Goal: Transaction & Acquisition: Book appointment/travel/reservation

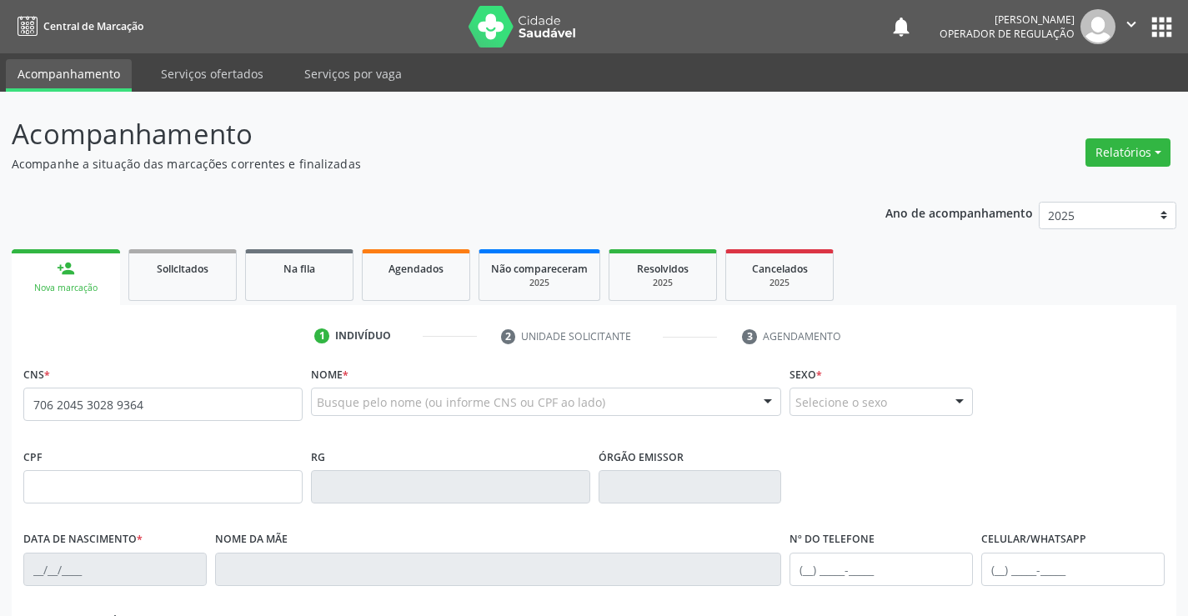
type input "706 2045 3028 9364"
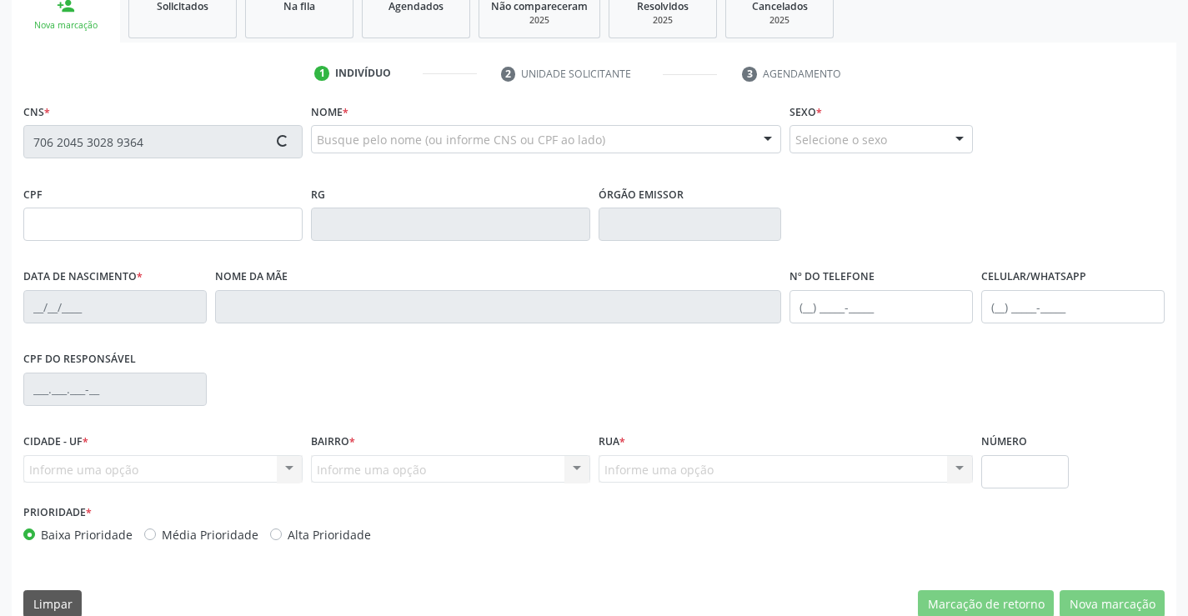
type input "1189760100"
type input "1[DATE]"
type input "007.677.175-03"
type input "S/N"
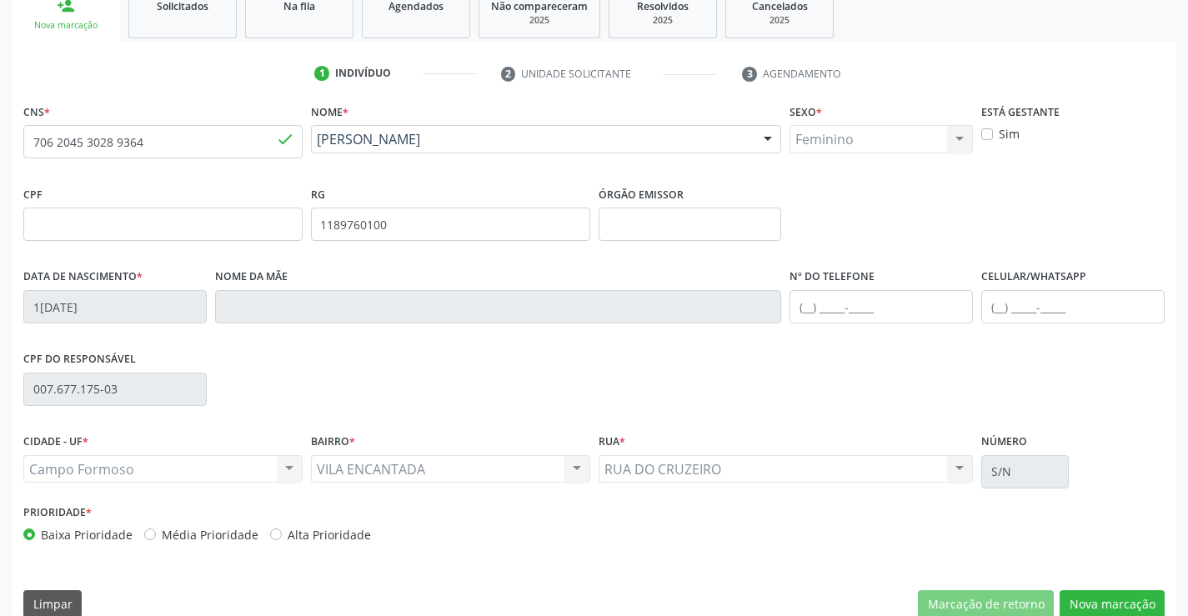
scroll to position [288, 0]
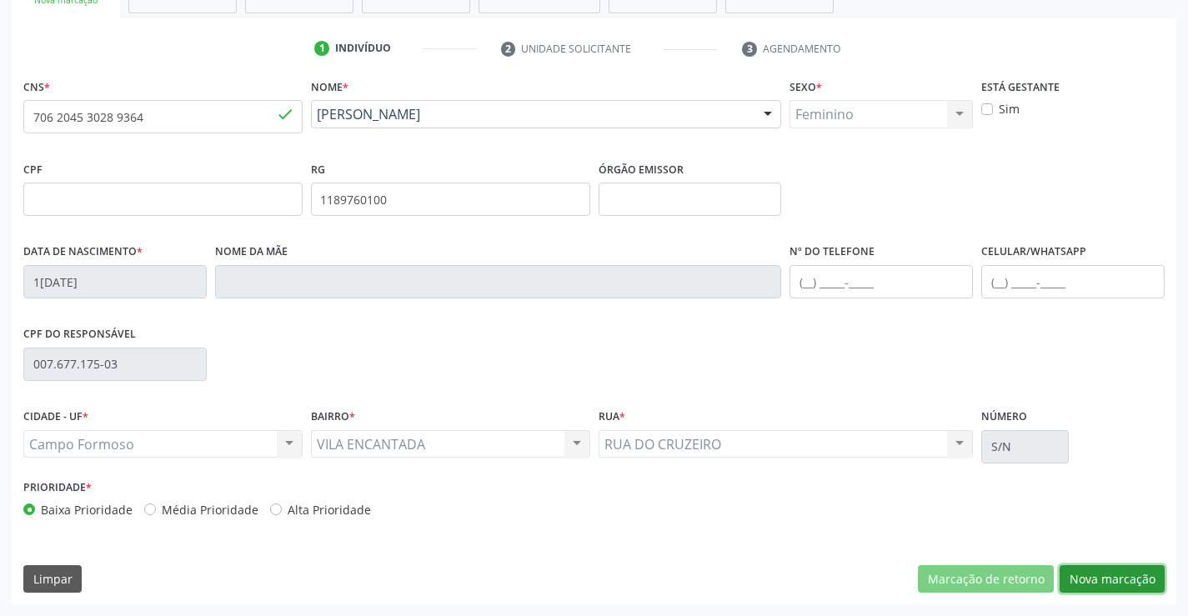
click at [1117, 573] on button "Nova marcação" at bounding box center [1111, 579] width 105 height 28
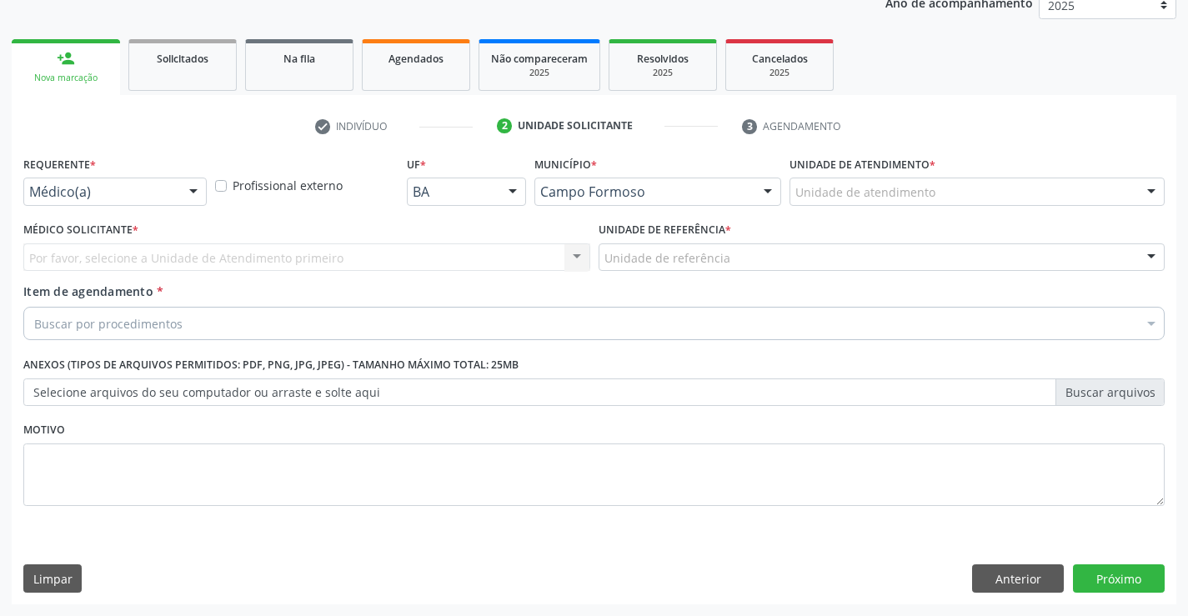
scroll to position [210, 0]
click at [148, 175] on div "Requerente * Médico(a) Médico(a) Enfermeiro(a) Paciente Nenhum resultado encont…" at bounding box center [114, 178] width 183 height 53
click at [143, 219] on div "Médico Solicitante * Por favor, selecione a Unidade de Atendimento primeiro Nen…" at bounding box center [306, 244] width 567 height 53
click at [178, 192] on div "Médico(a) Médico(a) Enfermeiro(a) Paciente Nenhum resultado encontrado para: " …" at bounding box center [114, 192] width 183 height 28
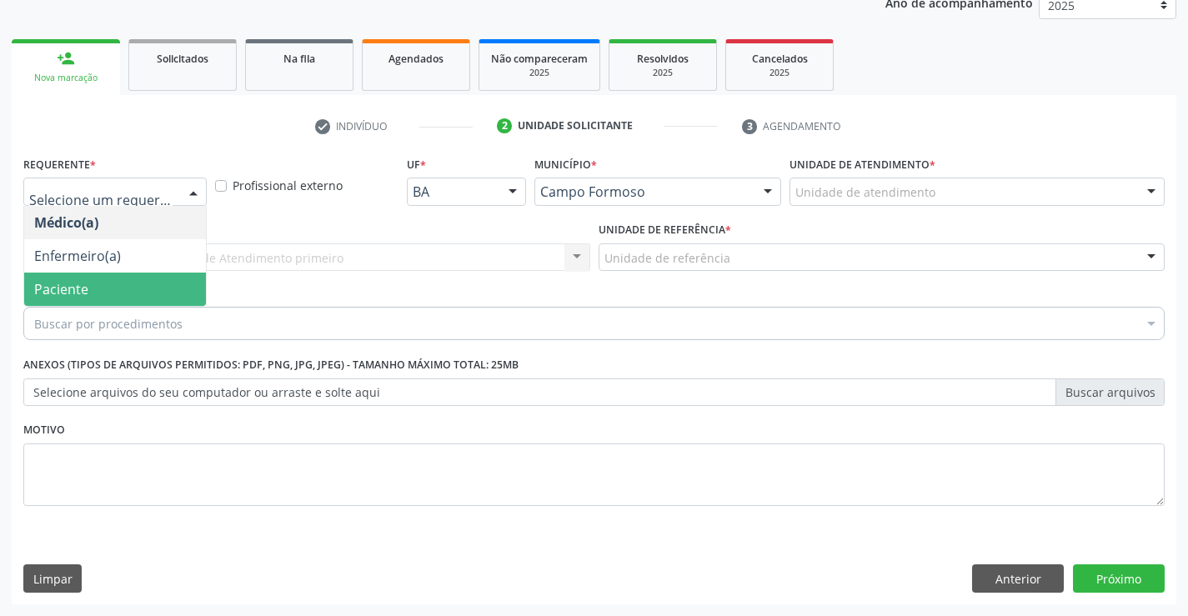
click at [135, 298] on span "Paciente" at bounding box center [115, 289] width 182 height 33
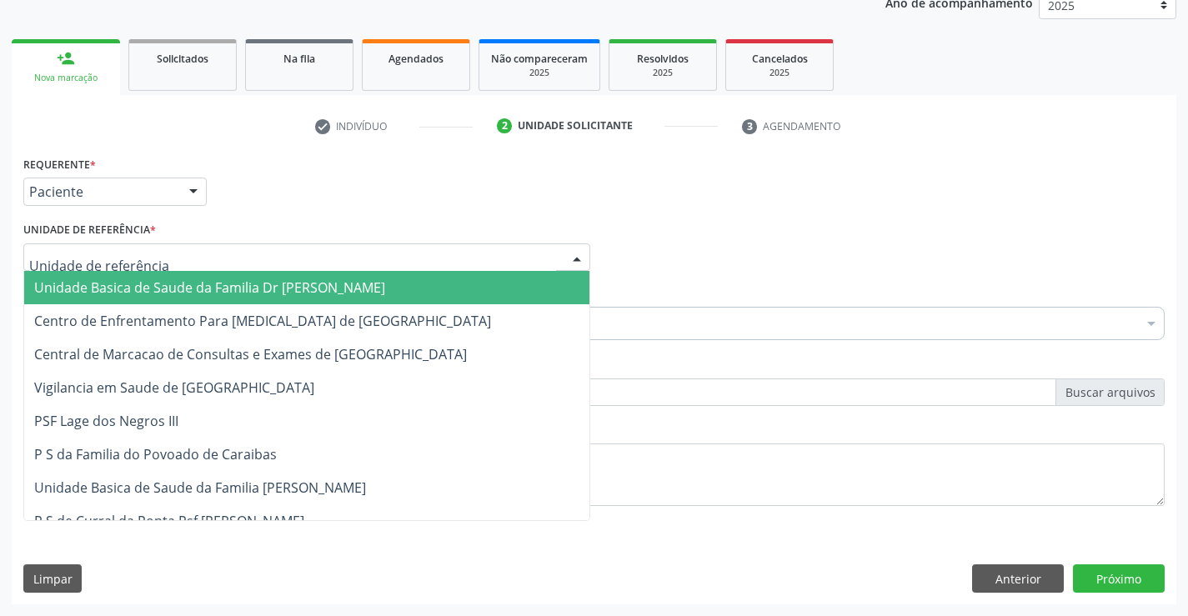
click at [278, 252] on div at bounding box center [306, 257] width 567 height 28
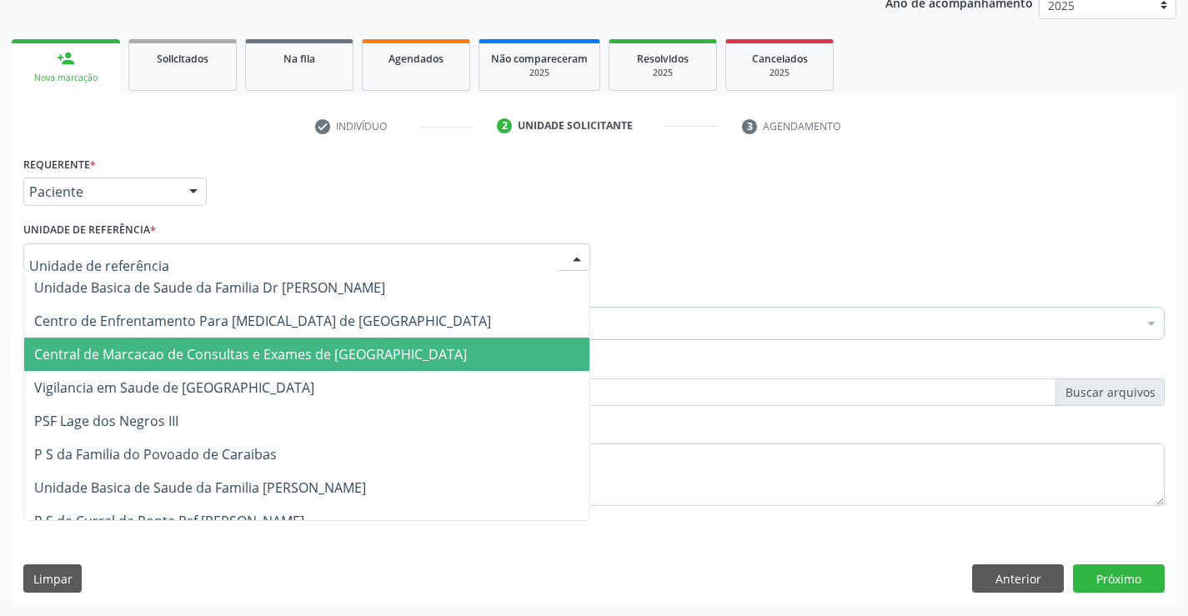
click at [287, 356] on span "Central de Marcacao de Consultas e Exames de [GEOGRAPHIC_DATA]" at bounding box center [250, 354] width 433 height 18
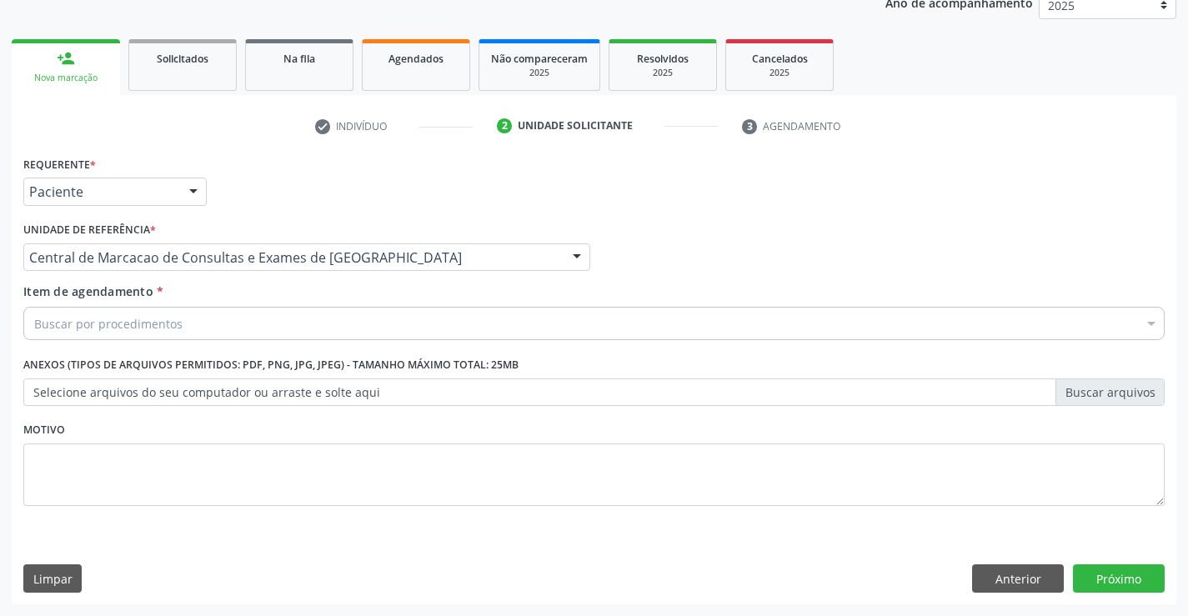
click at [294, 315] on div "Buscar por procedimentos" at bounding box center [593, 323] width 1141 height 33
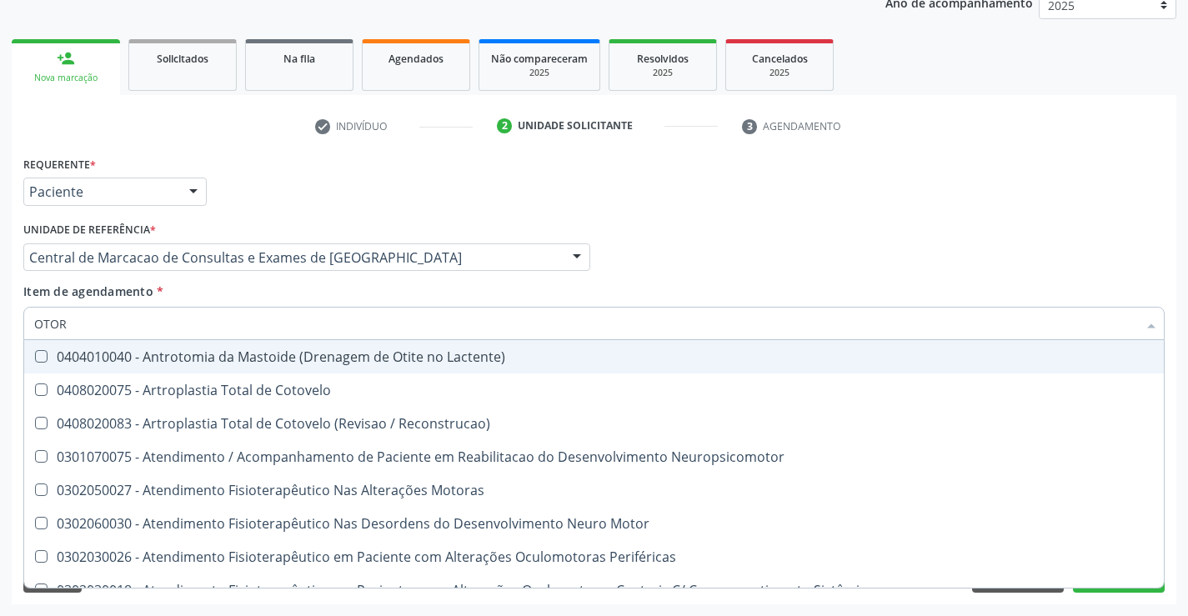
type input "OTORR"
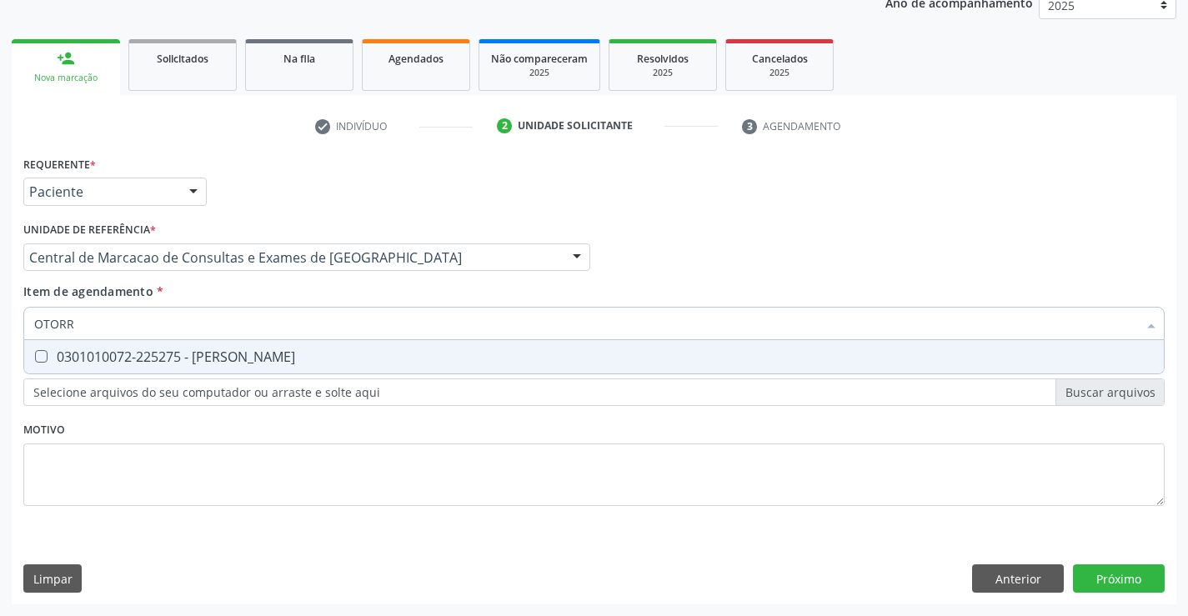
click at [265, 354] on div "0301010072-225275 - [PERSON_NAME]" at bounding box center [593, 356] width 1119 height 13
checkbox Otorrinolaringologista "true"
click at [1119, 575] on div "Requerente * Paciente Médico(a) Enfermeiro(a) Paciente Nenhum resultado encontr…" at bounding box center [594, 378] width 1164 height 453
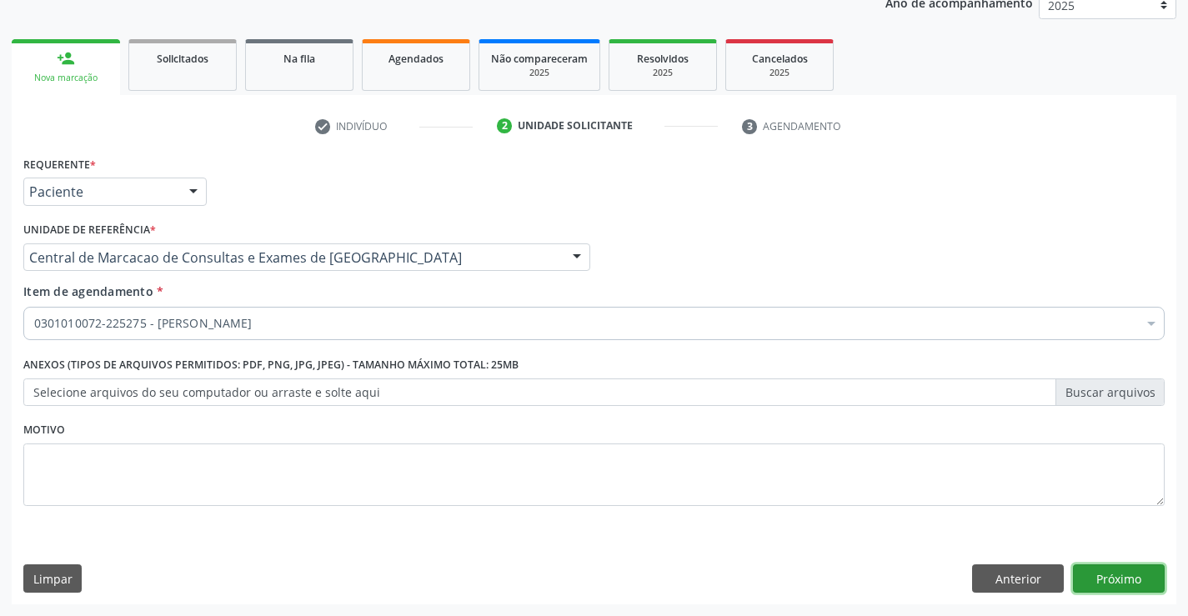
click at [1131, 587] on button "Próximo" at bounding box center [1119, 578] width 92 height 28
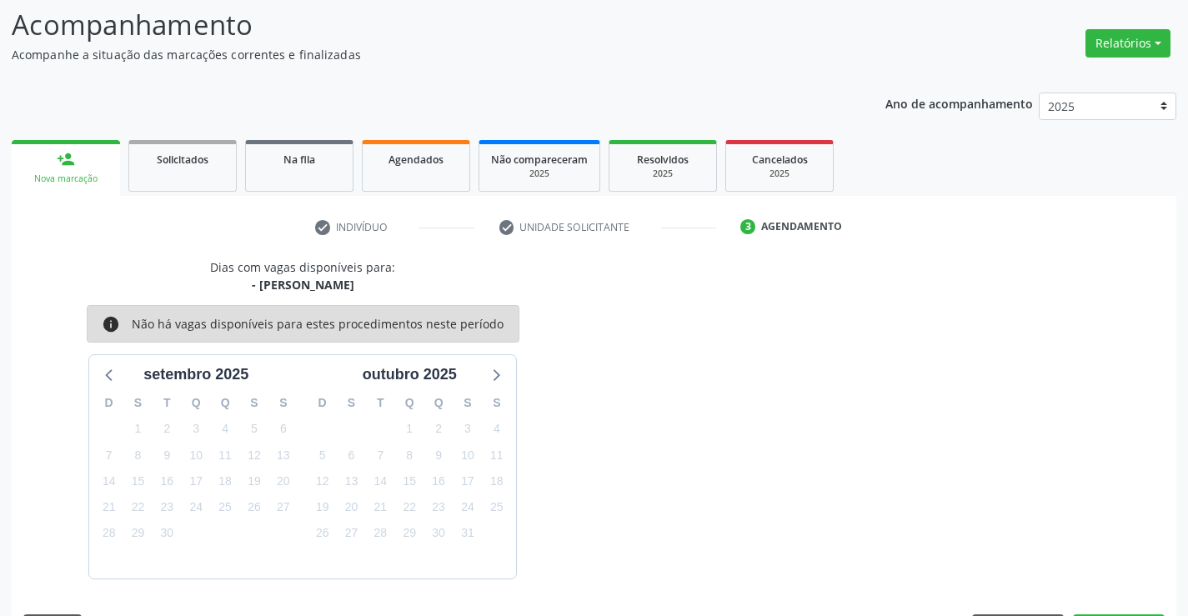
scroll to position [158, 0]
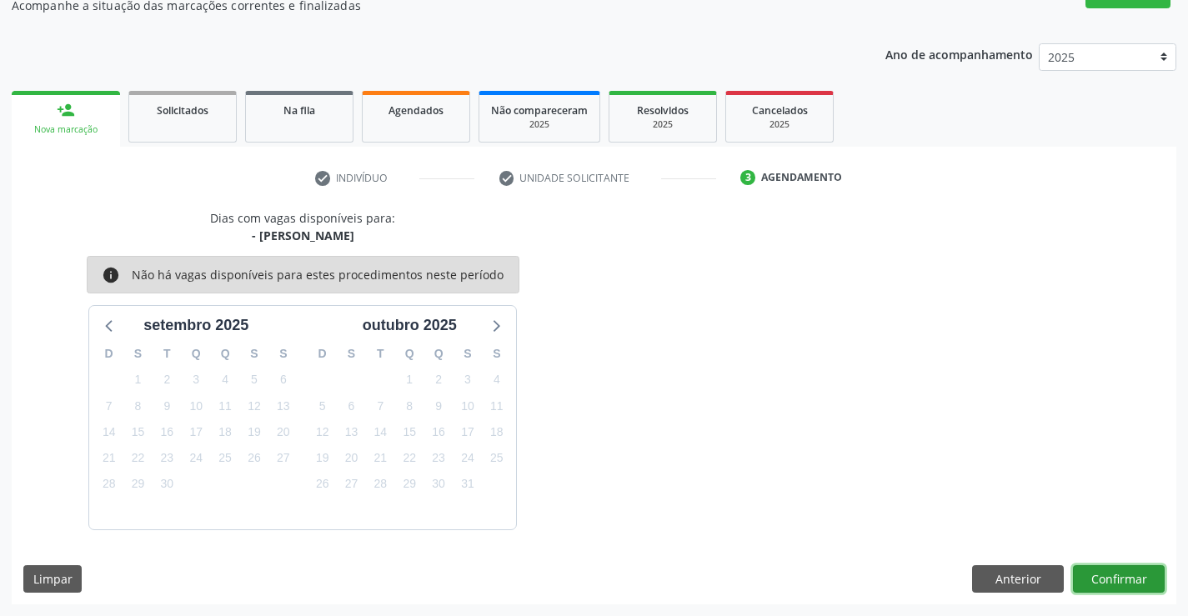
click at [1123, 583] on button "Confirmar" at bounding box center [1119, 579] width 92 height 28
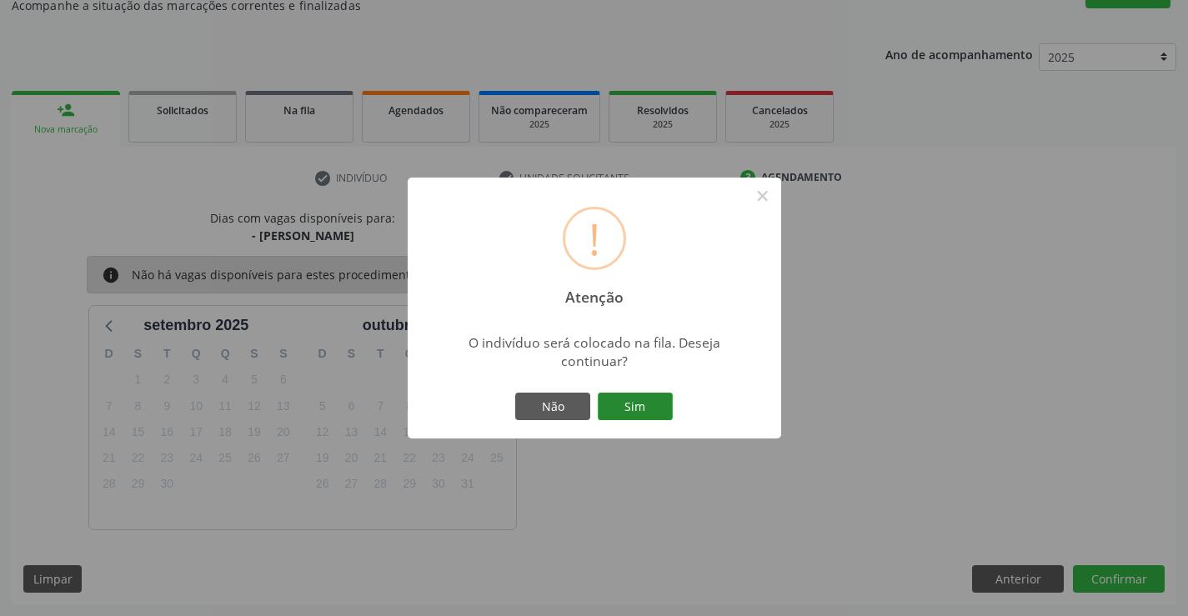
click at [640, 400] on button "Sim" at bounding box center [635, 407] width 75 height 28
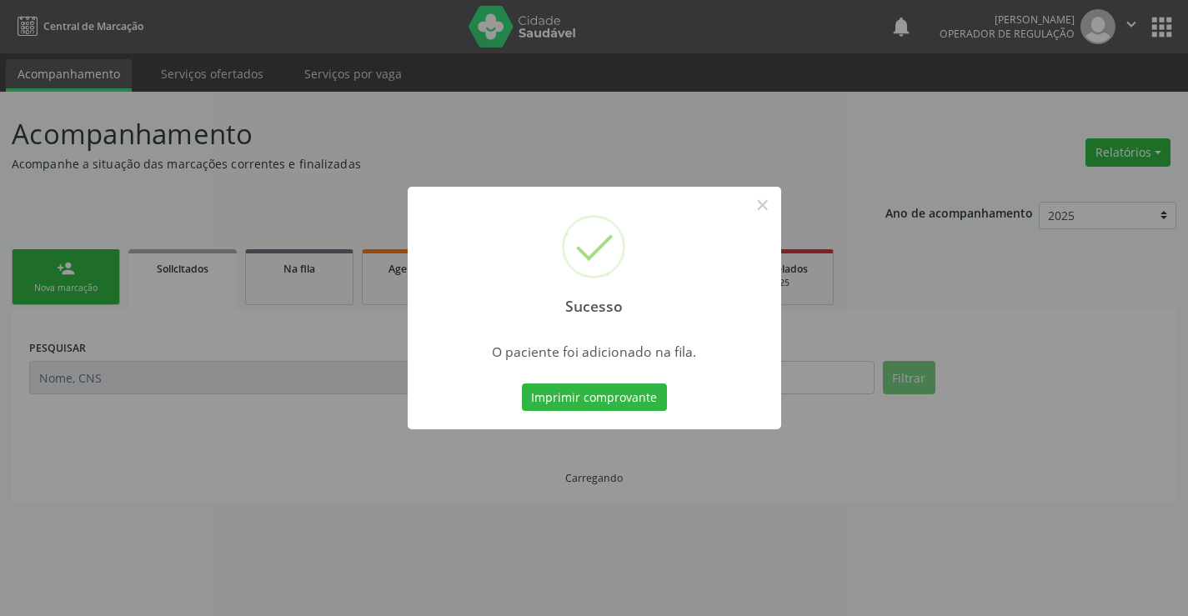
scroll to position [0, 0]
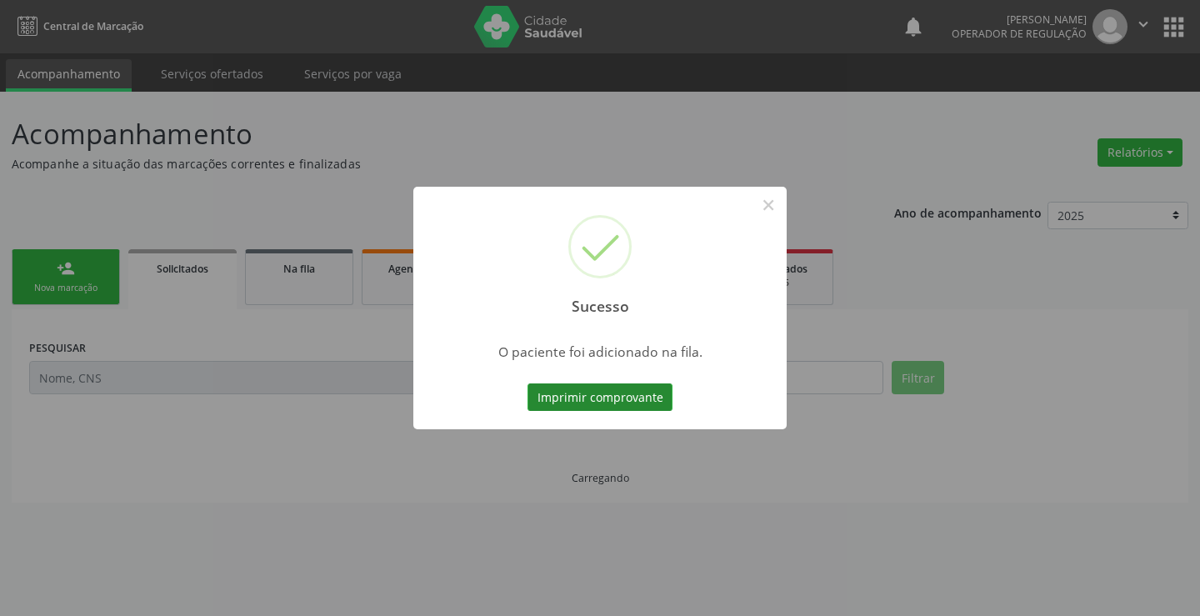
click at [635, 385] on button "Imprimir comprovante" at bounding box center [600, 397] width 145 height 28
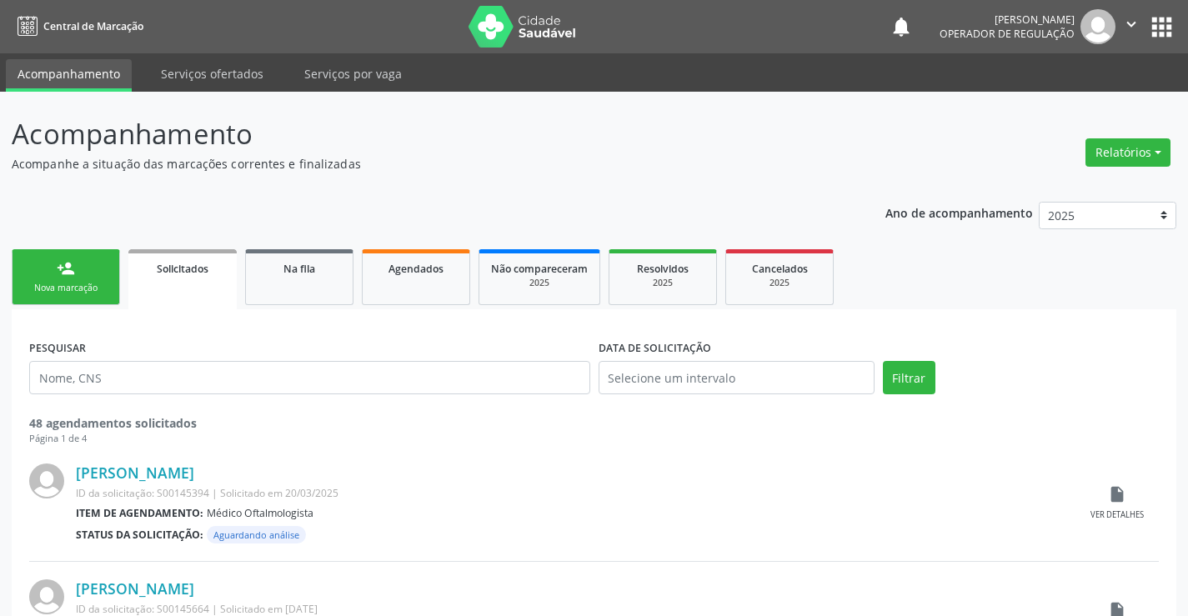
click at [84, 288] on div "Nova marcação" at bounding box center [65, 288] width 83 height 13
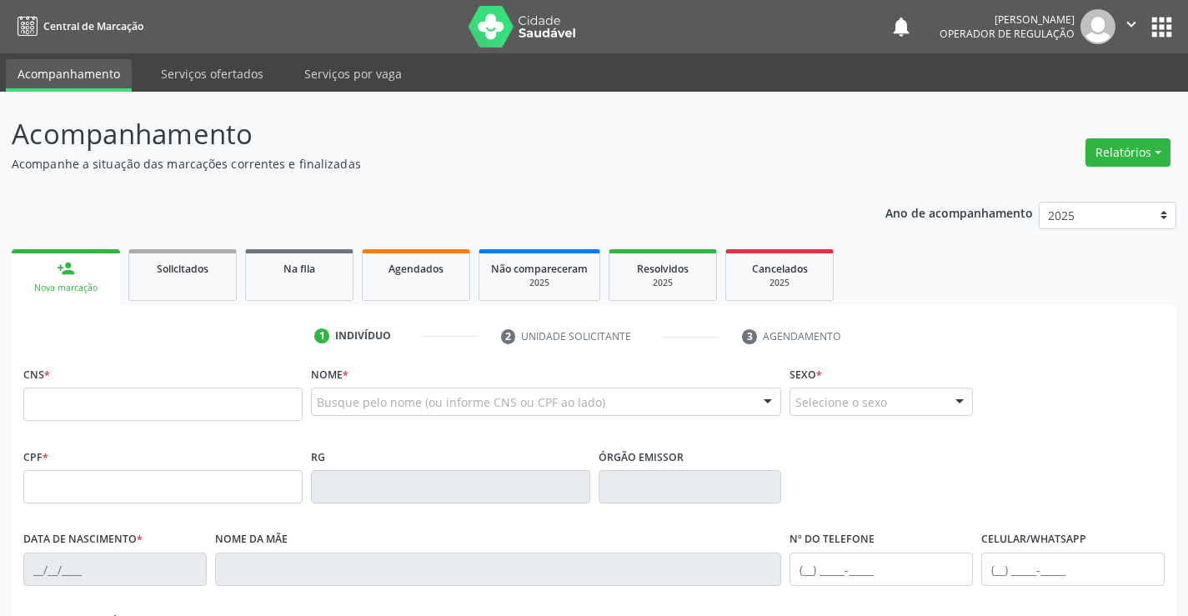
click at [103, 387] on div "CNS *" at bounding box center [162, 391] width 279 height 59
click at [122, 410] on input "text" at bounding box center [162, 404] width 279 height 33
type input "700 9039 1306 2293"
type input "1117396169"
type input "12[DATE]"
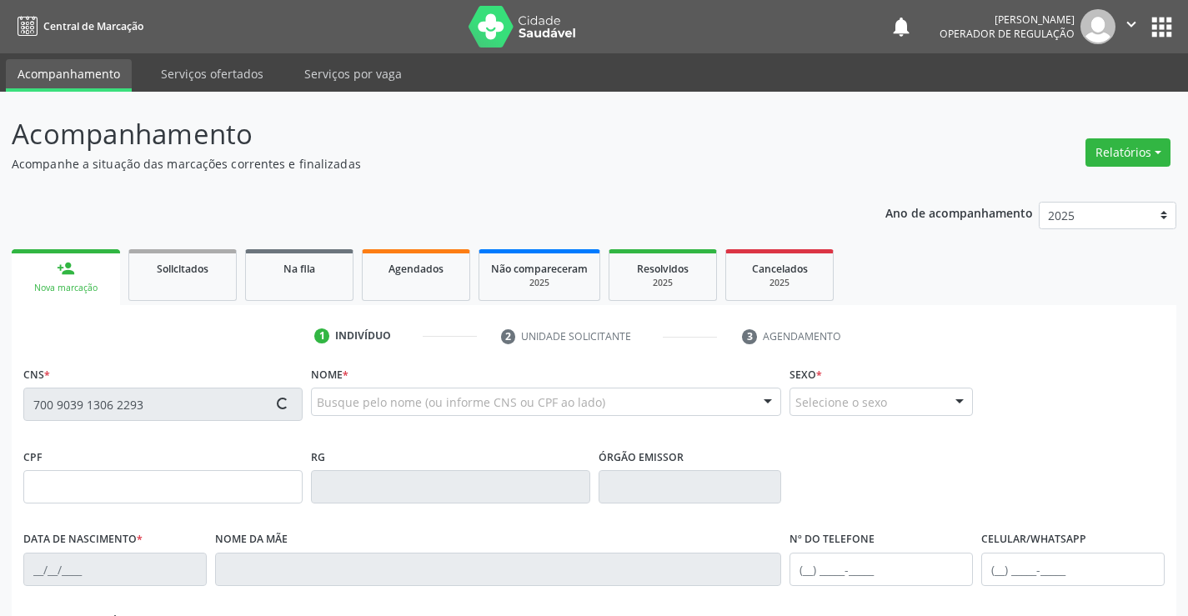
type input "[PHONE_NUMBER]"
type input "305"
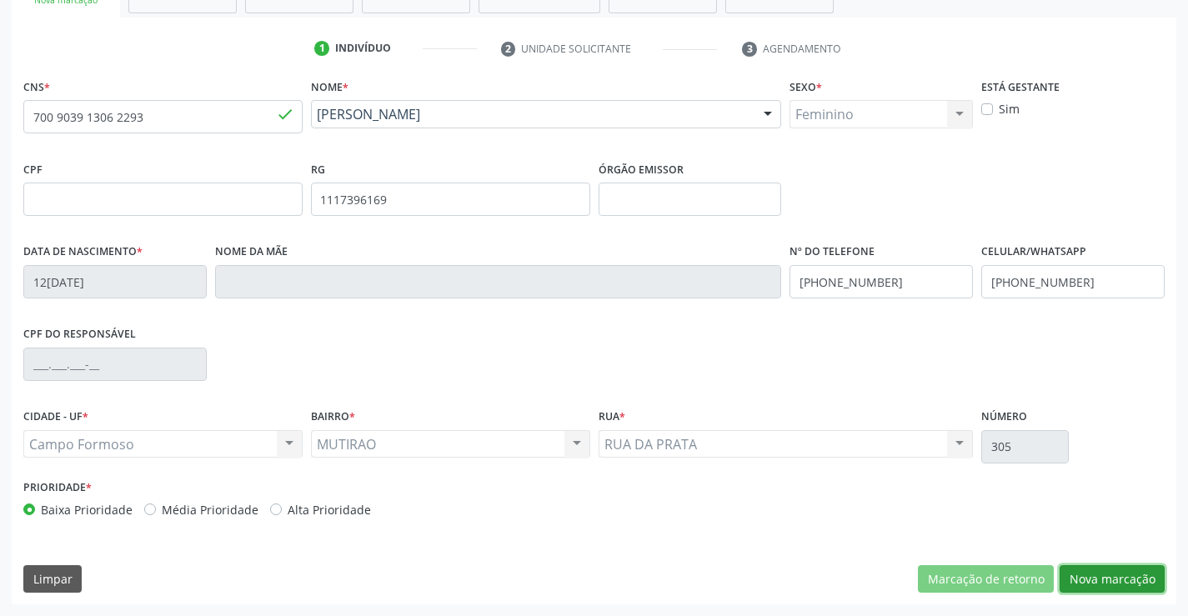
click at [1121, 576] on button "Nova marcação" at bounding box center [1111, 579] width 105 height 28
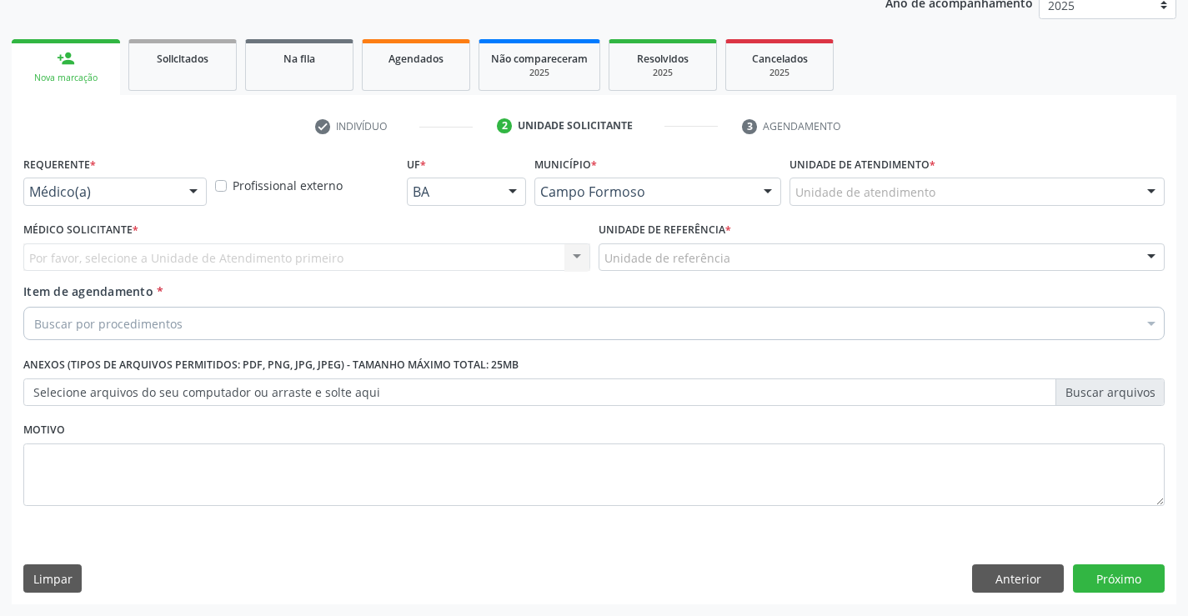
scroll to position [210, 0]
click at [194, 193] on div at bounding box center [193, 192] width 25 height 28
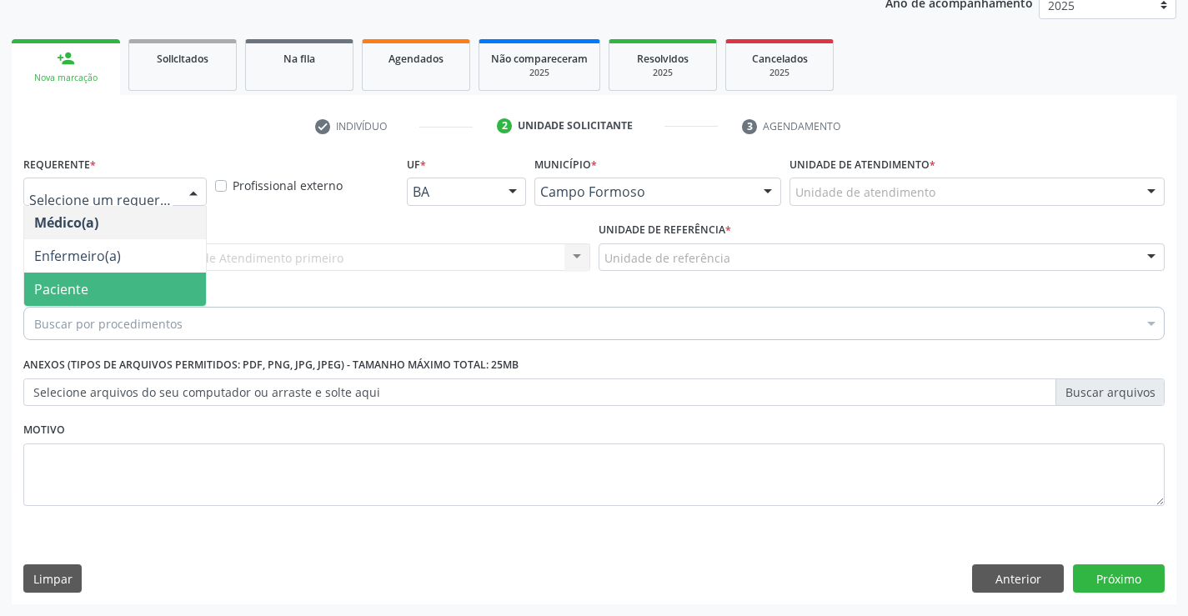
click at [102, 288] on span "Paciente" at bounding box center [115, 289] width 182 height 33
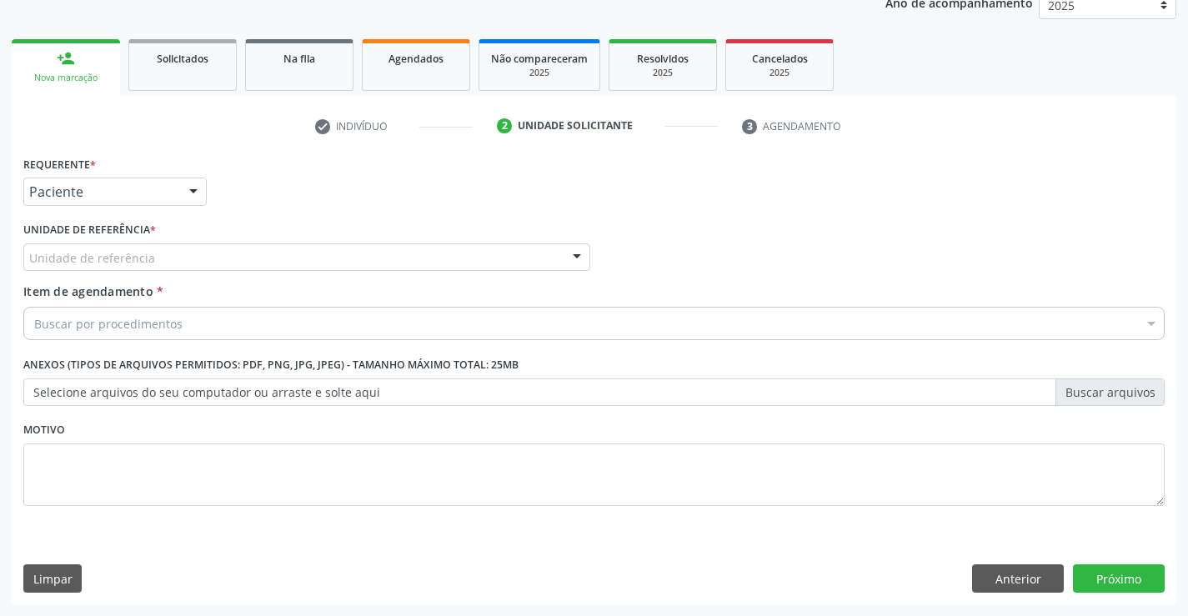
drag, startPoint x: 248, startPoint y: 248, endPoint x: 273, endPoint y: 334, distance: 90.2
click at [248, 258] on div "Unidade de referência" at bounding box center [306, 257] width 567 height 28
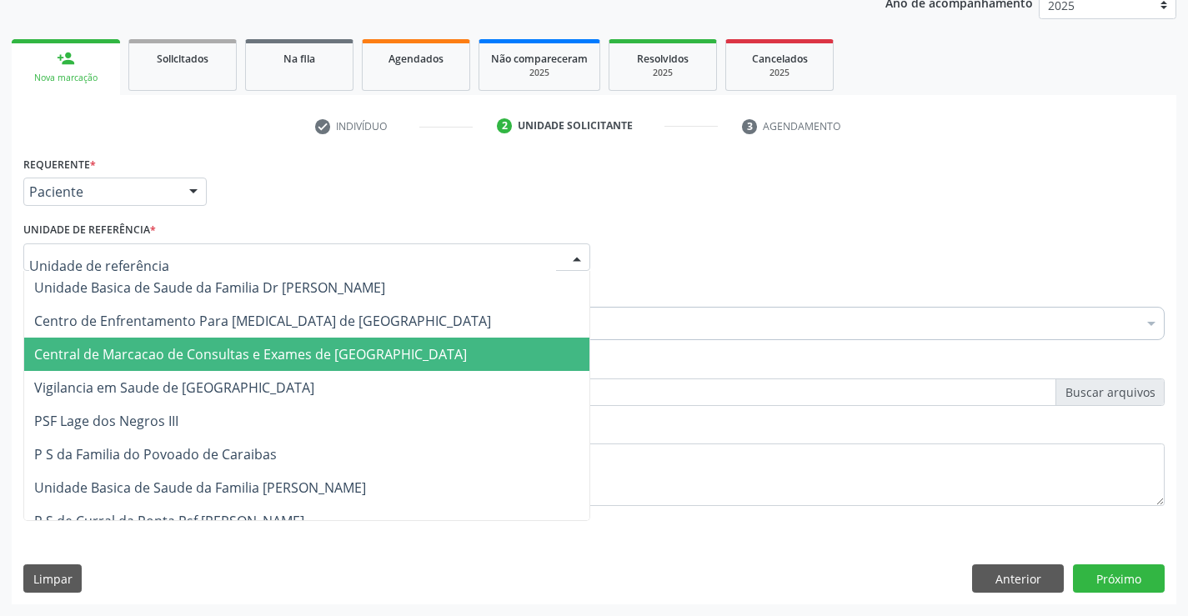
click at [275, 354] on span "Central de Marcacao de Consultas e Exames de [GEOGRAPHIC_DATA]" at bounding box center [250, 354] width 433 height 18
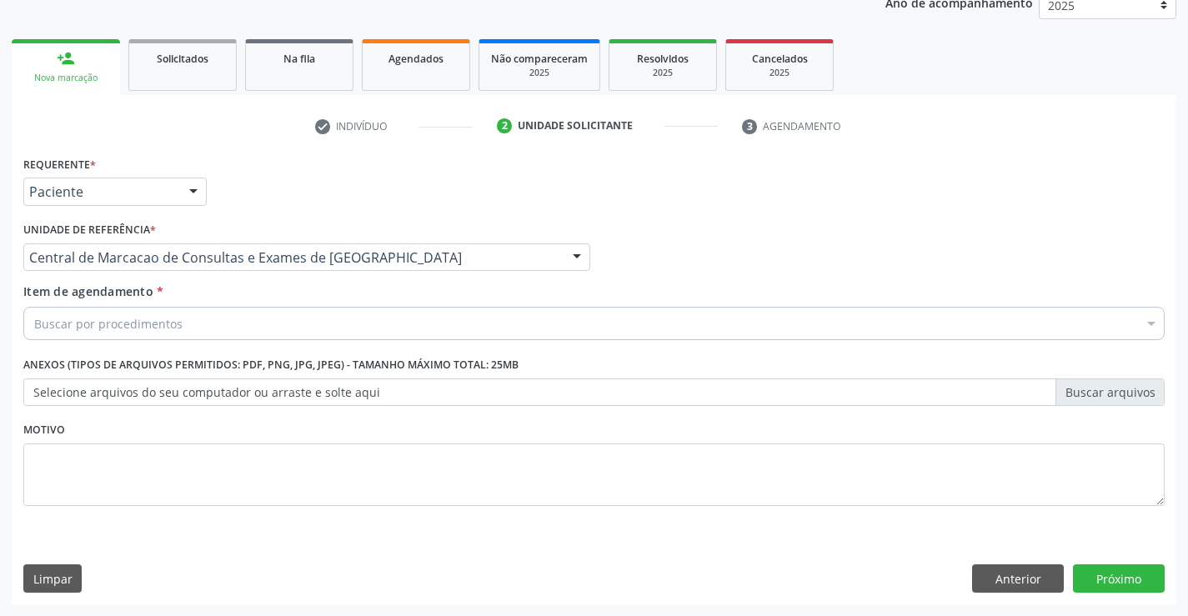
click at [319, 313] on div "Buscar por procedimentos" at bounding box center [593, 323] width 1141 height 33
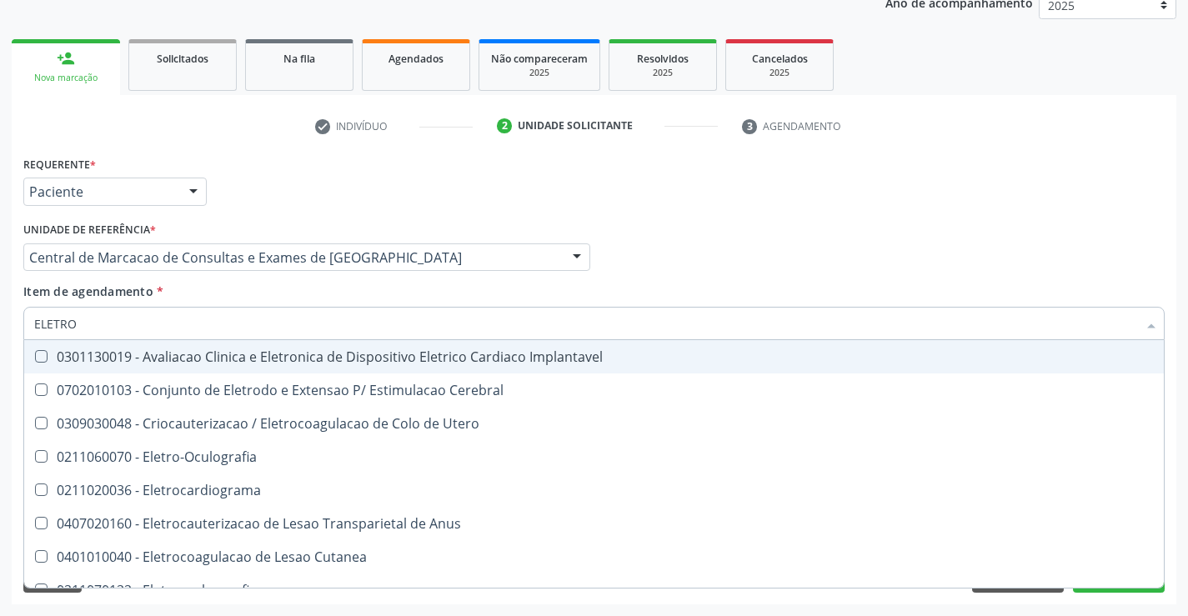
type input "ELETROC"
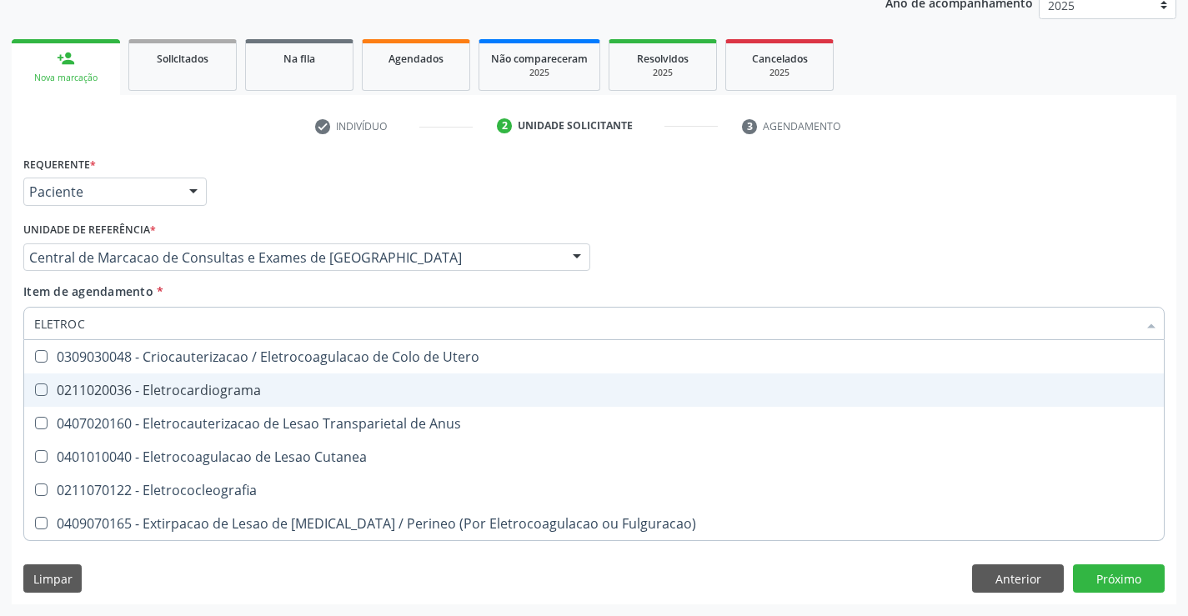
click at [256, 390] on div "0211020036 - Eletrocardiograma" at bounding box center [593, 389] width 1119 height 13
checkbox Eletrocardiograma "true"
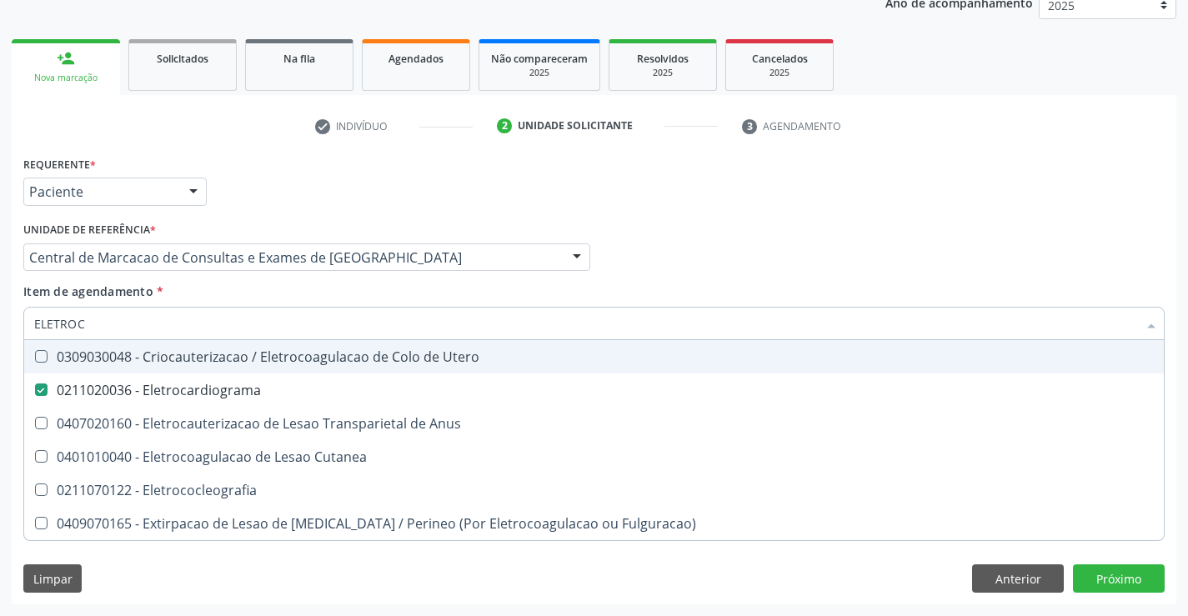
click at [859, 179] on div "Requerente * Paciente Médico(a) Enfermeiro(a) Paciente Nenhum resultado encontr…" at bounding box center [593, 184] width 1149 height 65
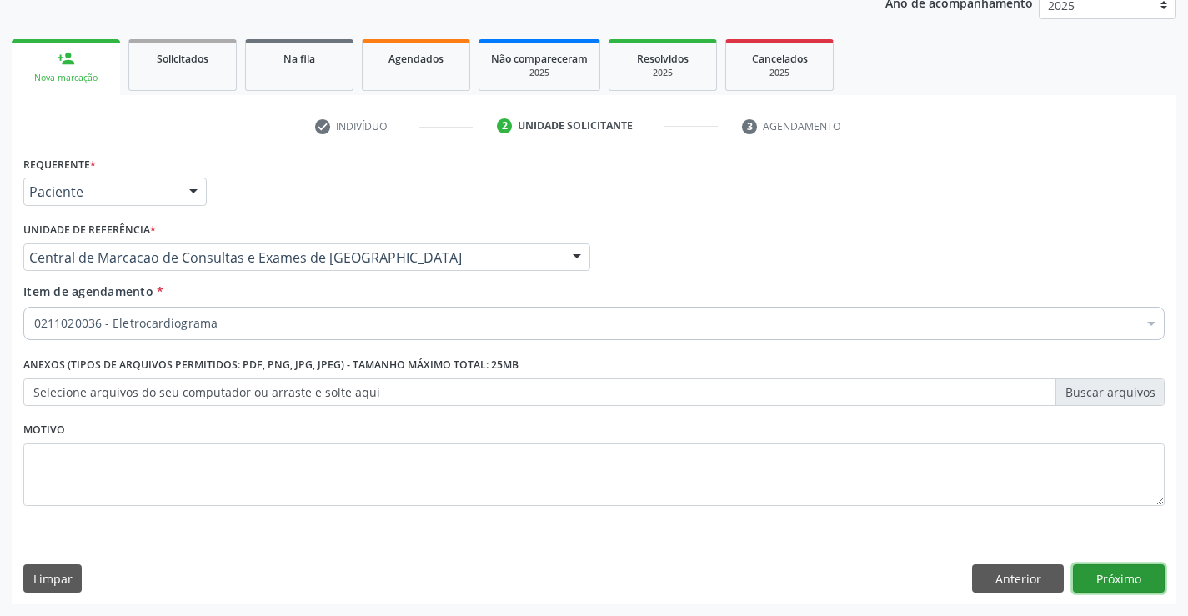
click at [1099, 579] on button "Próximo" at bounding box center [1119, 578] width 92 height 28
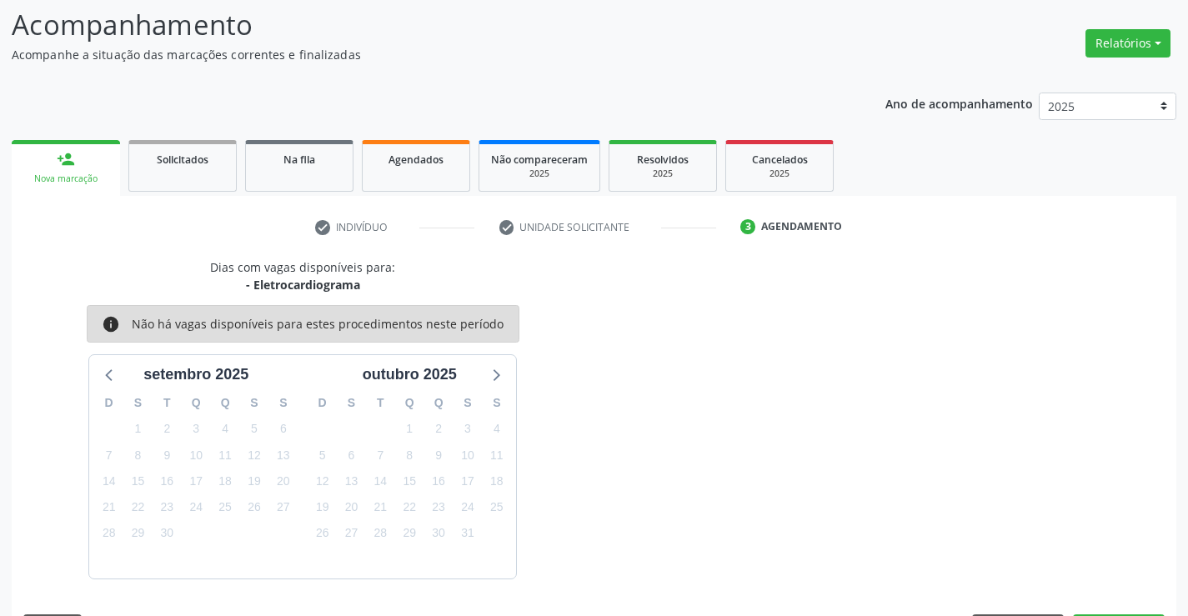
scroll to position [158, 0]
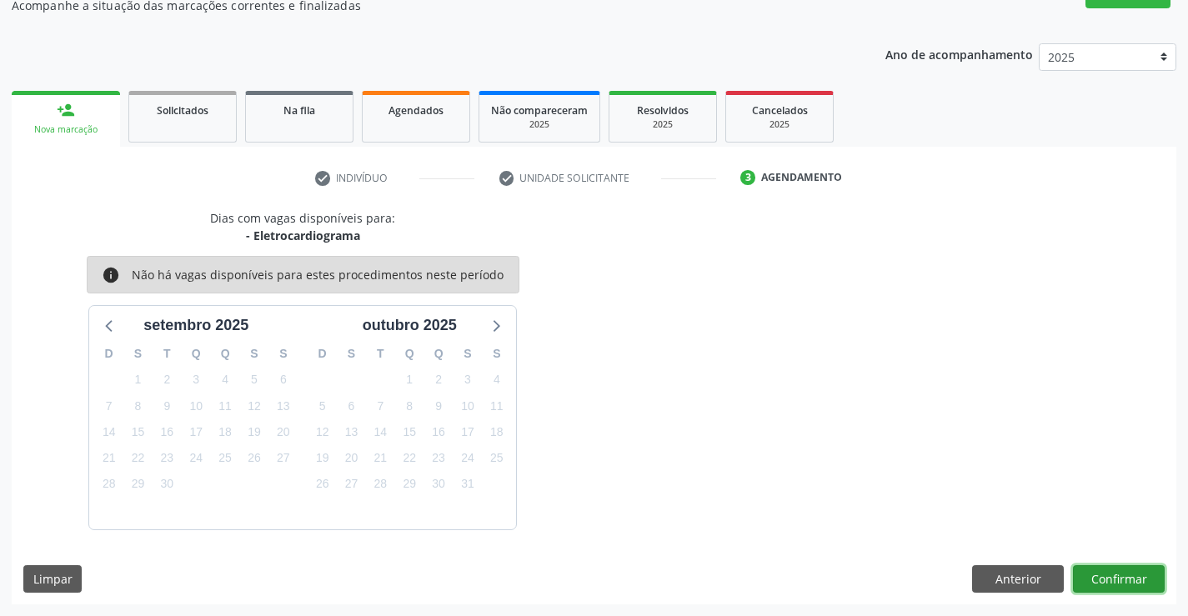
click at [1137, 585] on button "Confirmar" at bounding box center [1119, 579] width 92 height 28
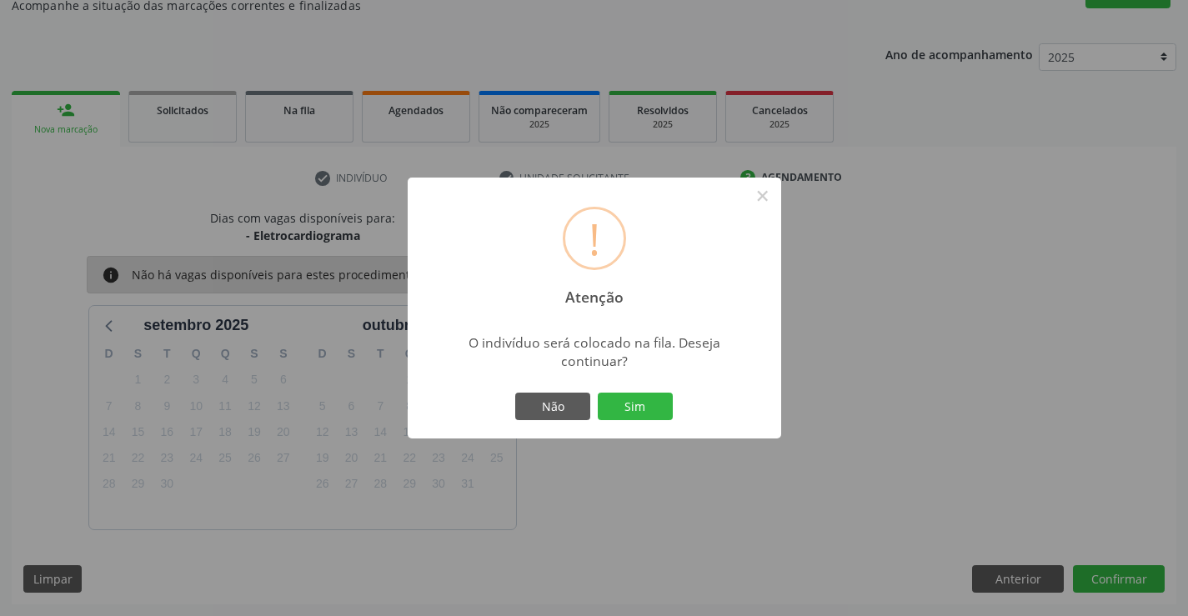
click at [619, 424] on div "! Atenção × O indivíduo será colocado na fila. Deseja continuar? Não Sim" at bounding box center [594, 309] width 373 height 262
click at [630, 415] on button "Sim" at bounding box center [635, 407] width 75 height 28
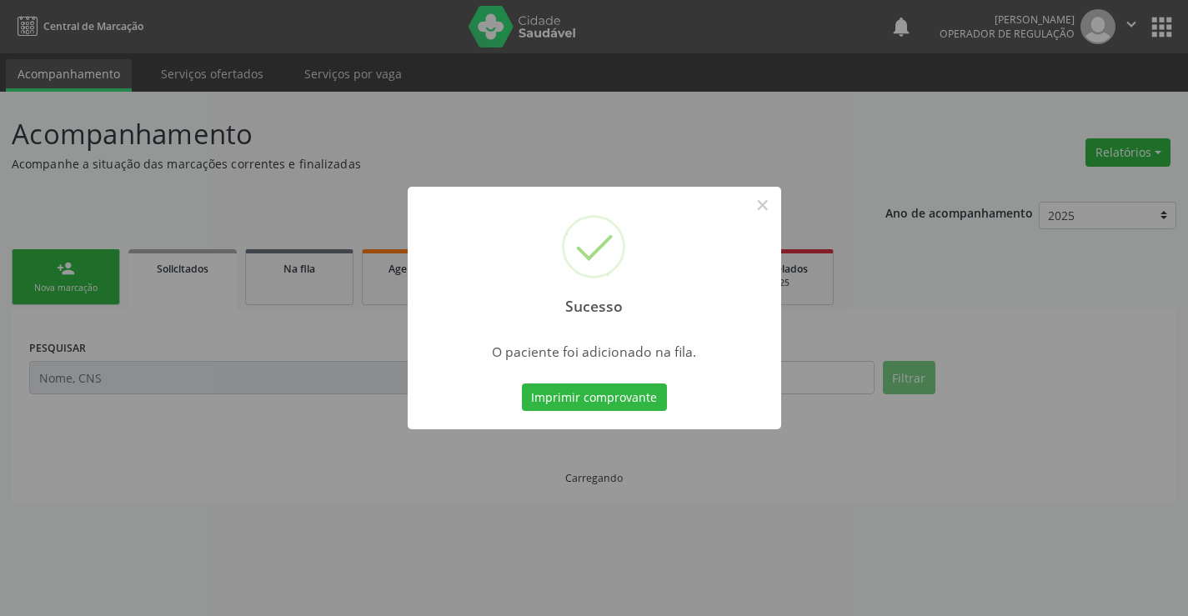
scroll to position [0, 0]
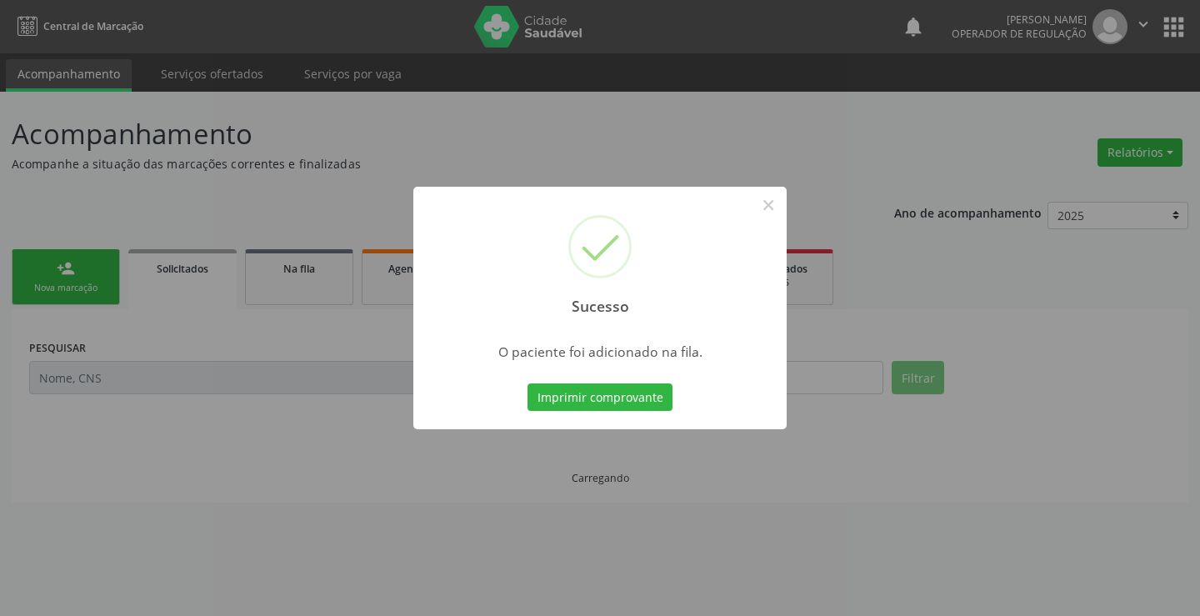
click at [528, 383] on button "Imprimir comprovante" at bounding box center [600, 397] width 145 height 28
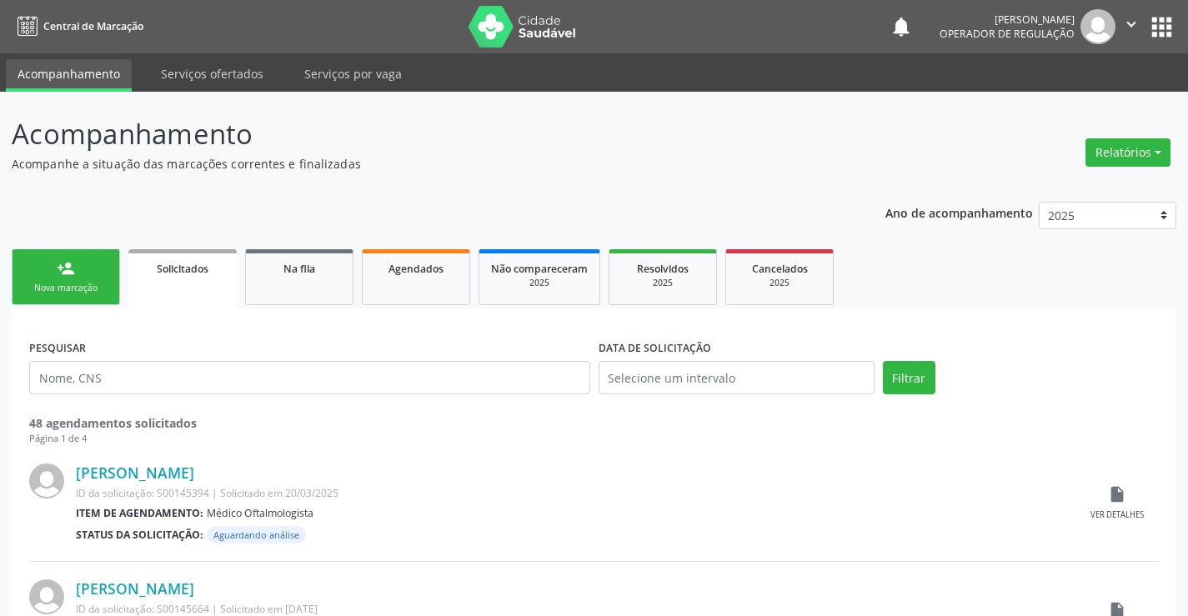
click at [94, 268] on link "person_add Nova marcação" at bounding box center [66, 277] width 108 height 56
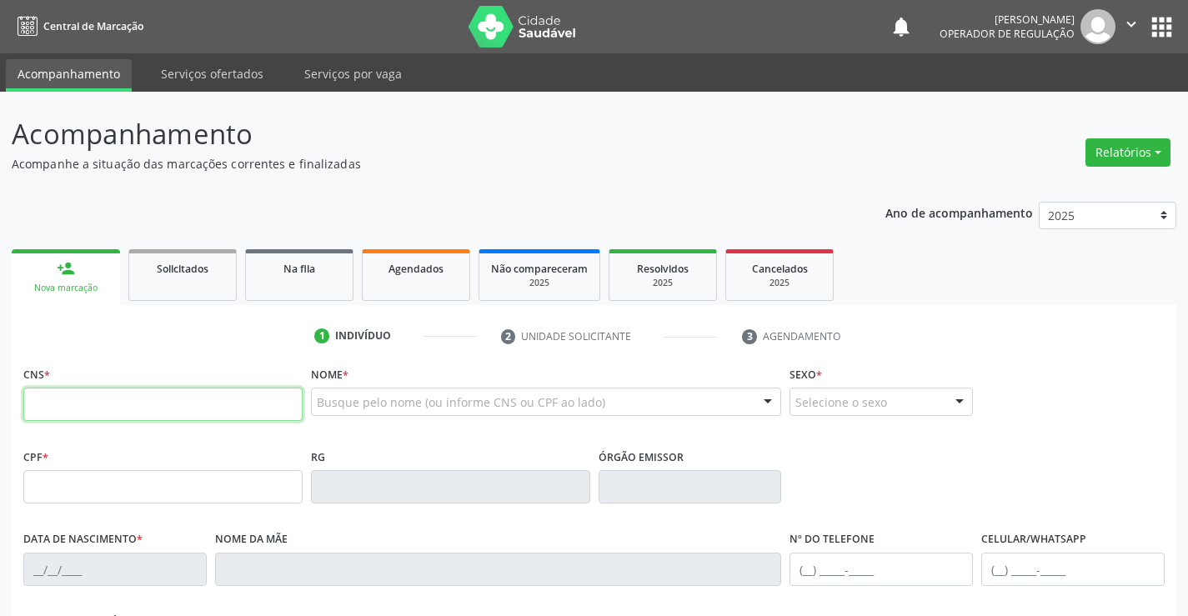
click at [112, 409] on input "text" at bounding box center [162, 404] width 279 height 33
type input "702 5083 2259 7939"
type input "0[DATE]"
type input "S/N"
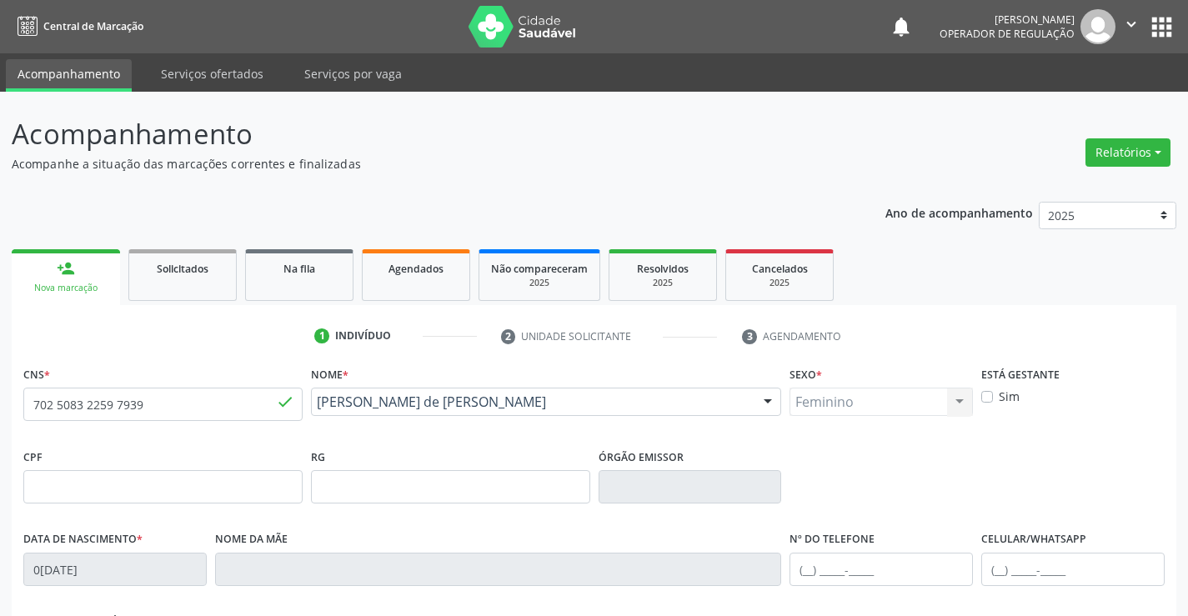
scroll to position [288, 0]
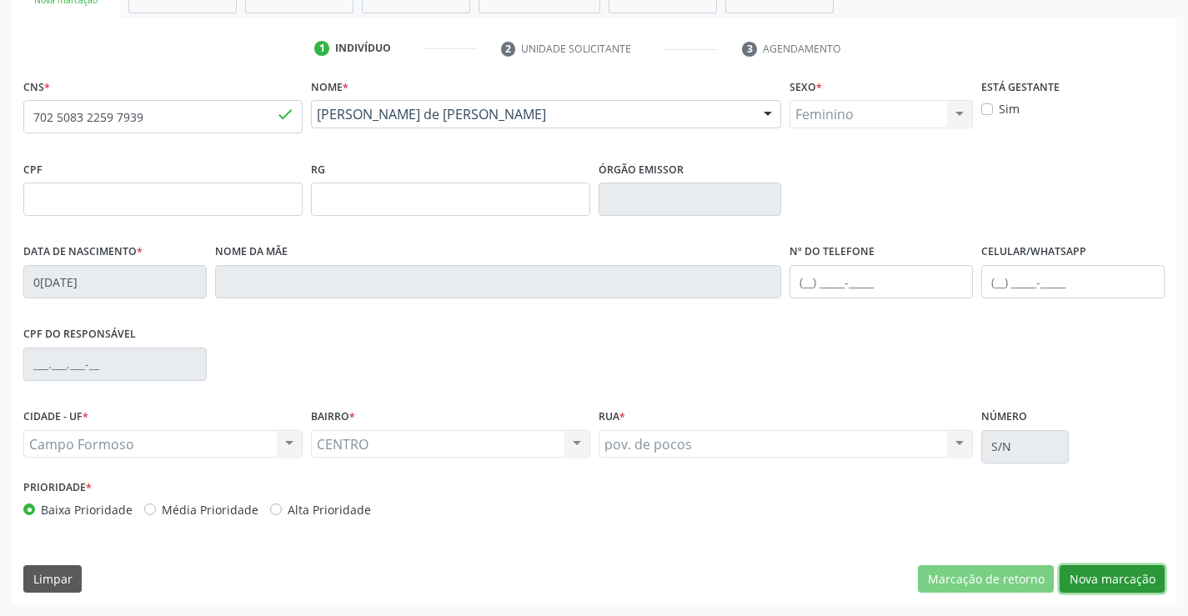
click at [1123, 590] on button "Nova marcação" at bounding box center [1111, 579] width 105 height 28
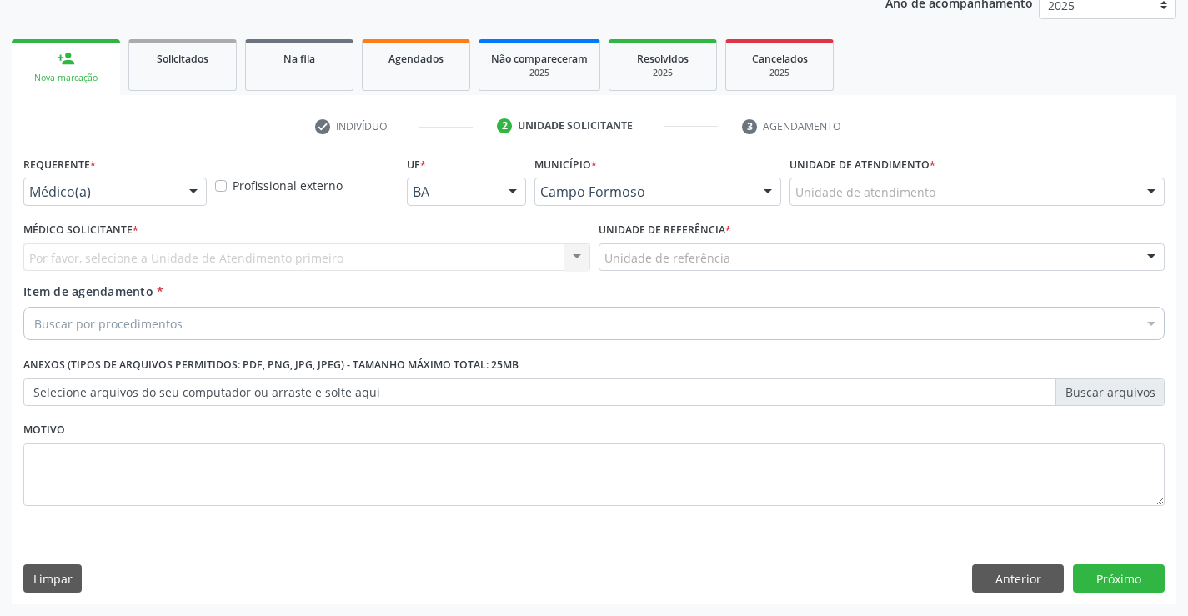
scroll to position [210, 0]
drag, startPoint x: 151, startPoint y: 186, endPoint x: 133, endPoint y: 281, distance: 96.8
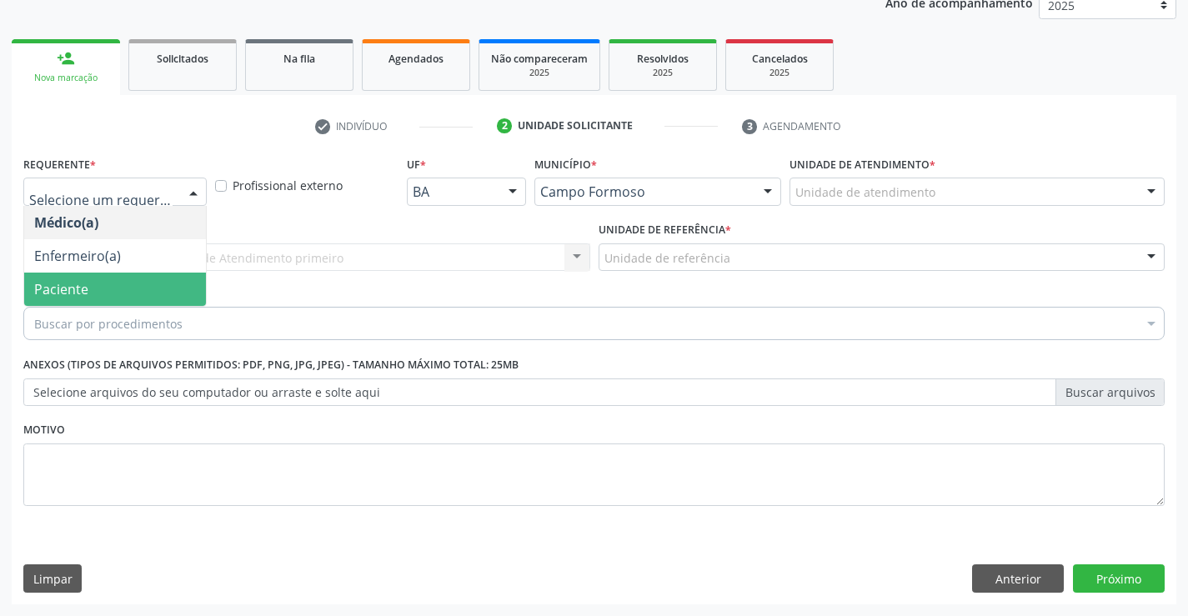
click at [119, 298] on span "Paciente" at bounding box center [115, 289] width 182 height 33
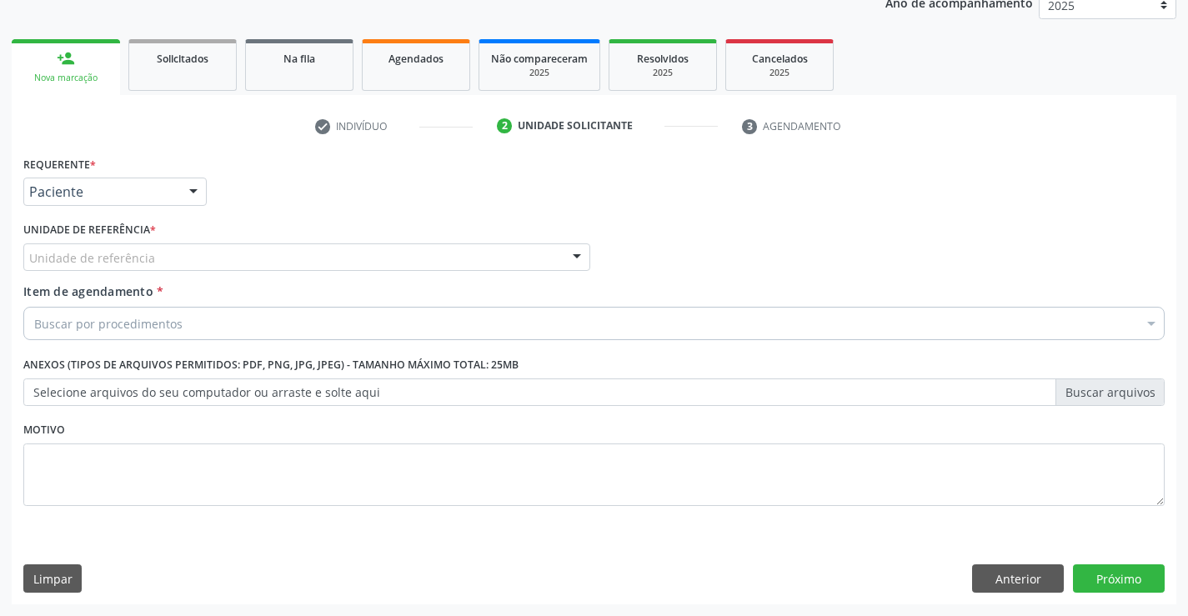
drag, startPoint x: 263, startPoint y: 256, endPoint x: 285, endPoint y: 319, distance: 67.0
click at [265, 257] on div "Unidade de referência" at bounding box center [306, 257] width 567 height 28
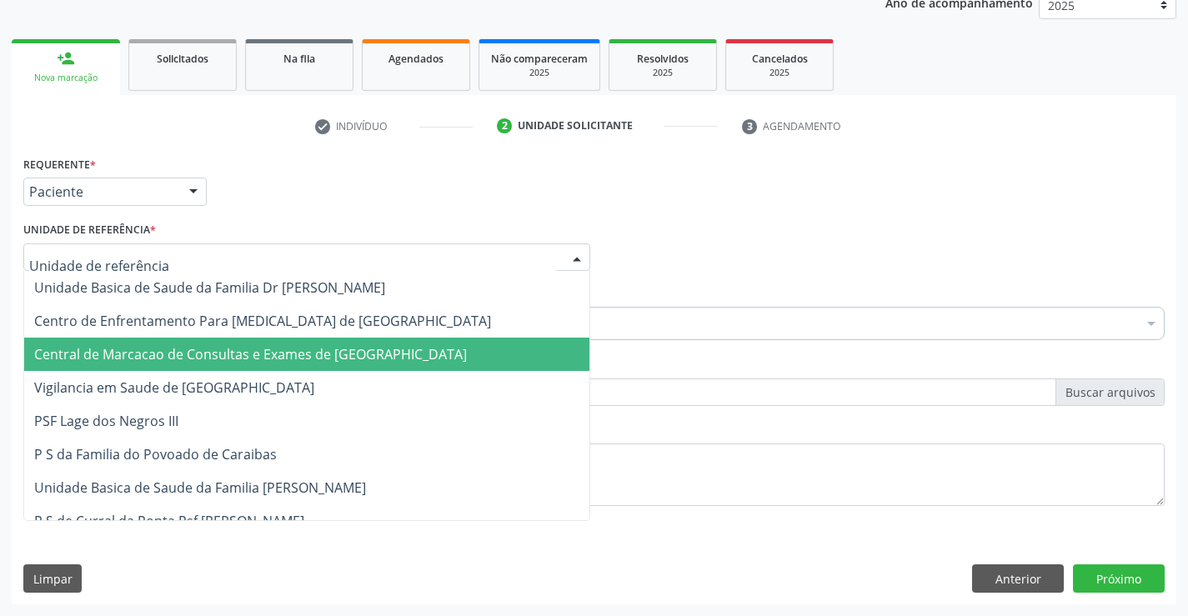
click at [288, 350] on span "Central de Marcacao de Consultas e Exames de [GEOGRAPHIC_DATA]" at bounding box center [250, 354] width 433 height 18
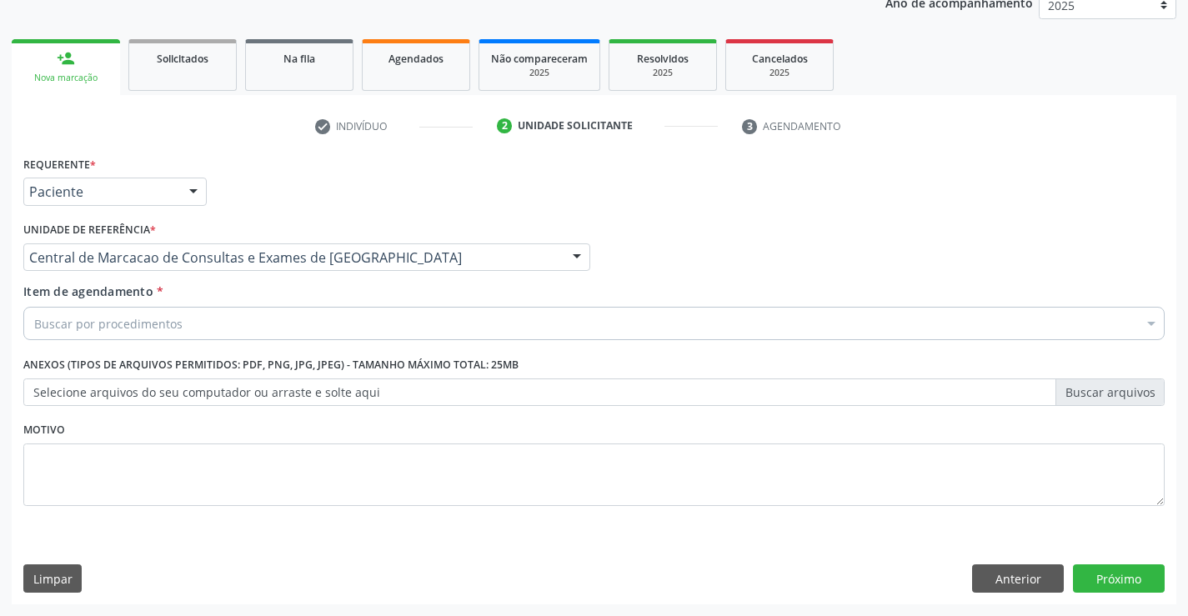
click at [299, 322] on div "Buscar por procedimentos" at bounding box center [593, 323] width 1141 height 33
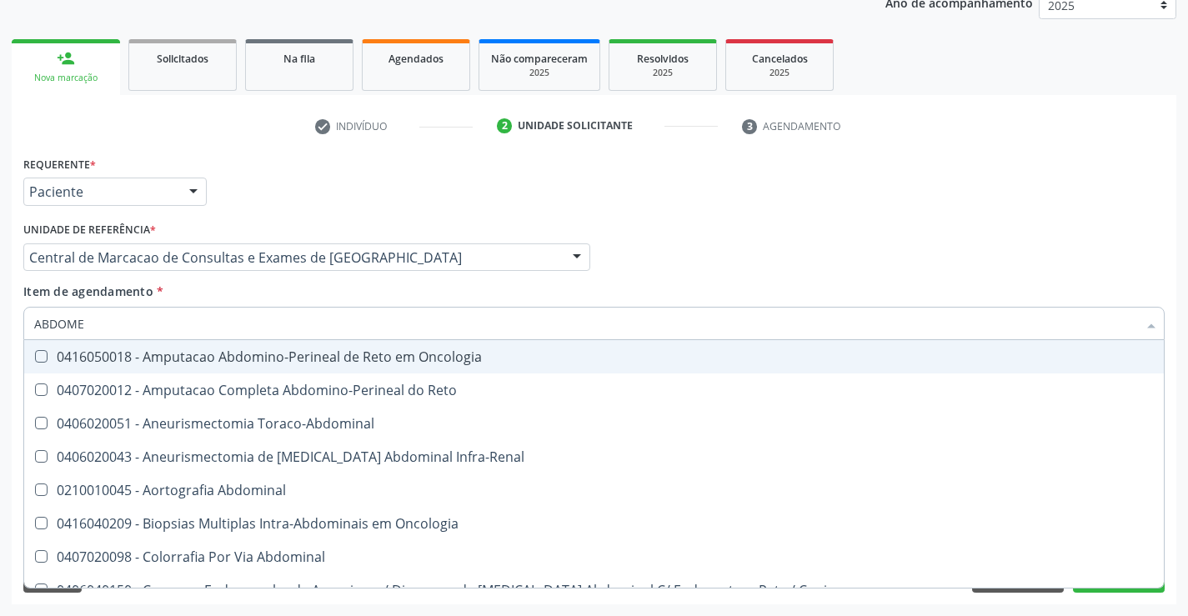
type input "ABDOMEN"
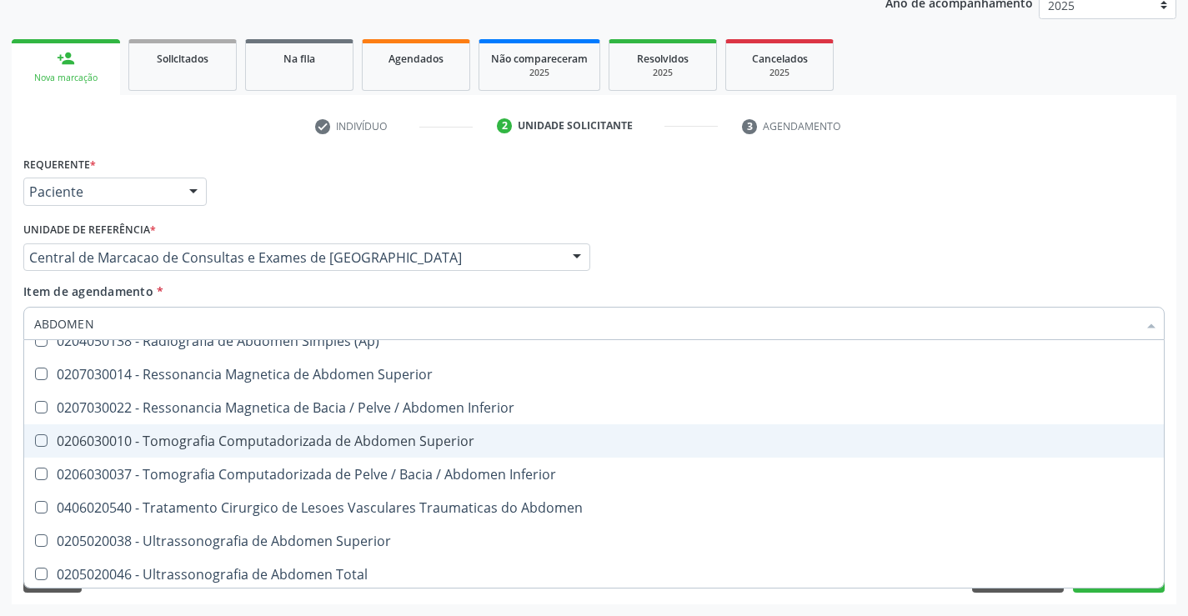
scroll to position [86, 0]
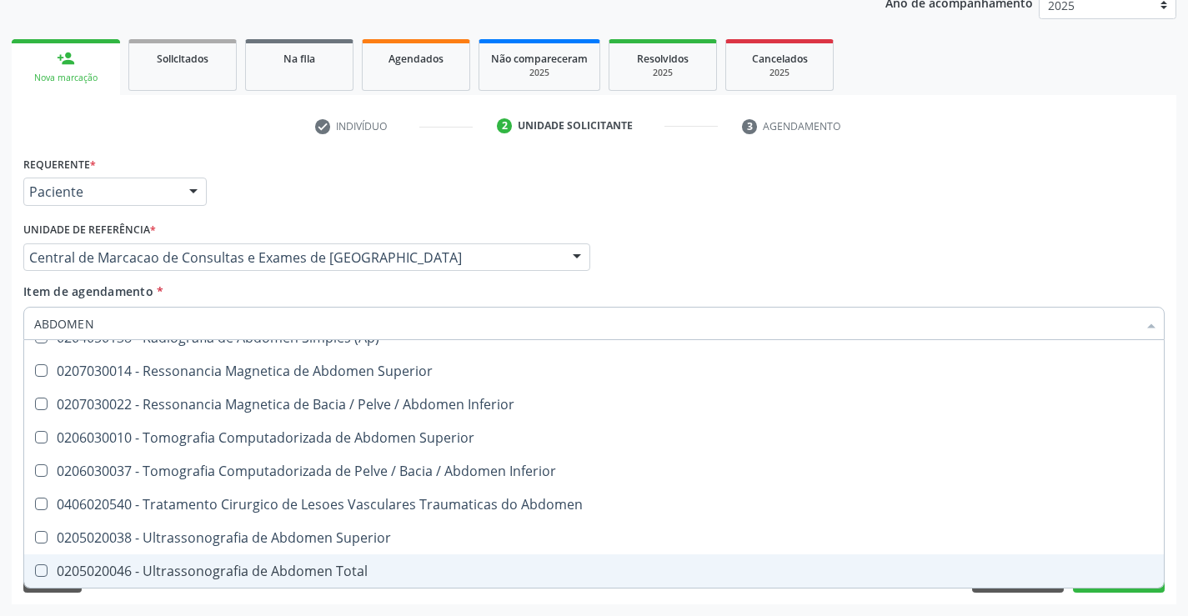
click at [259, 570] on div "0205020046 - Ultrassonografia de Abdomen Total" at bounding box center [593, 570] width 1119 height 13
checkbox Total "true"
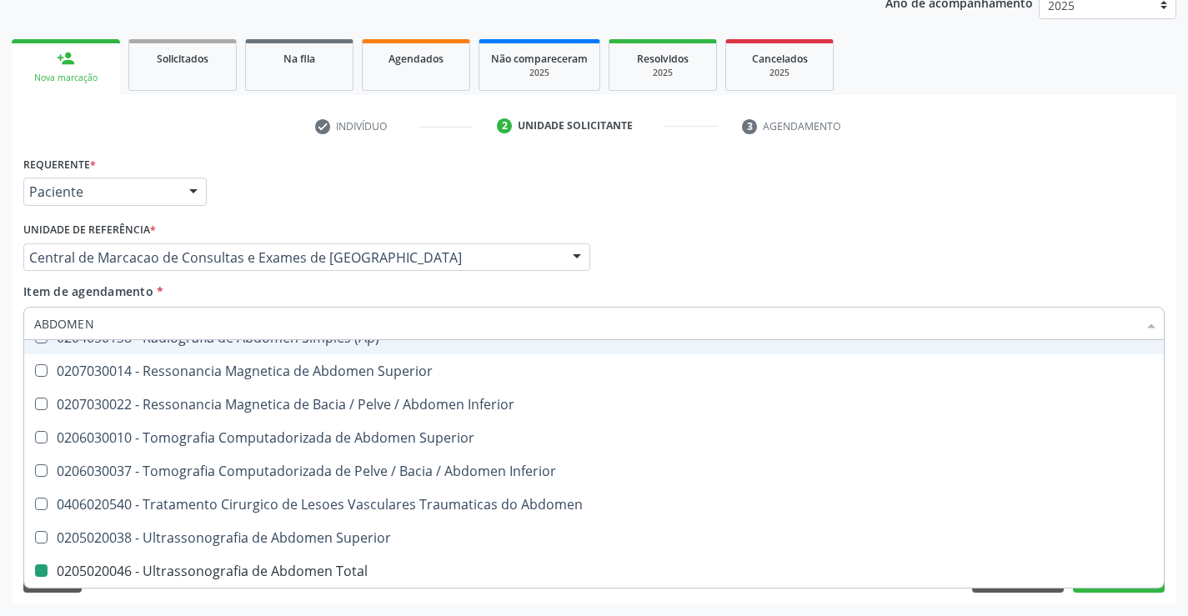
click at [867, 232] on div "Médico Solicitante Por favor, selecione a Unidade de Atendimento primeiro Nenhu…" at bounding box center [593, 250] width 1149 height 65
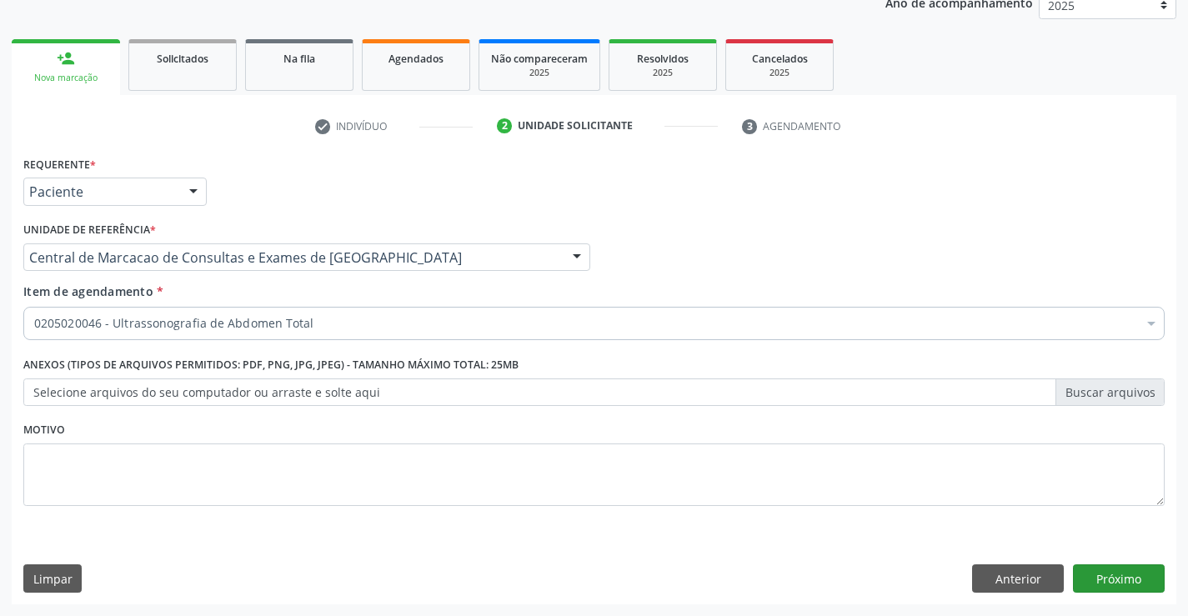
scroll to position [0, 0]
click at [1103, 581] on button "Próximo" at bounding box center [1119, 578] width 92 height 28
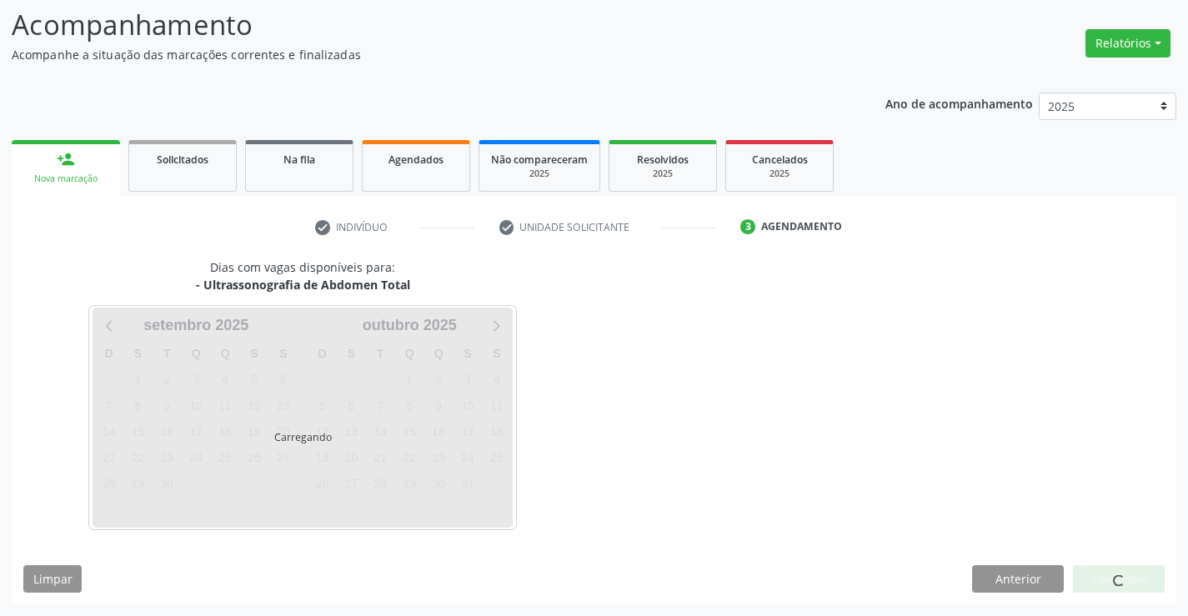
scroll to position [109, 0]
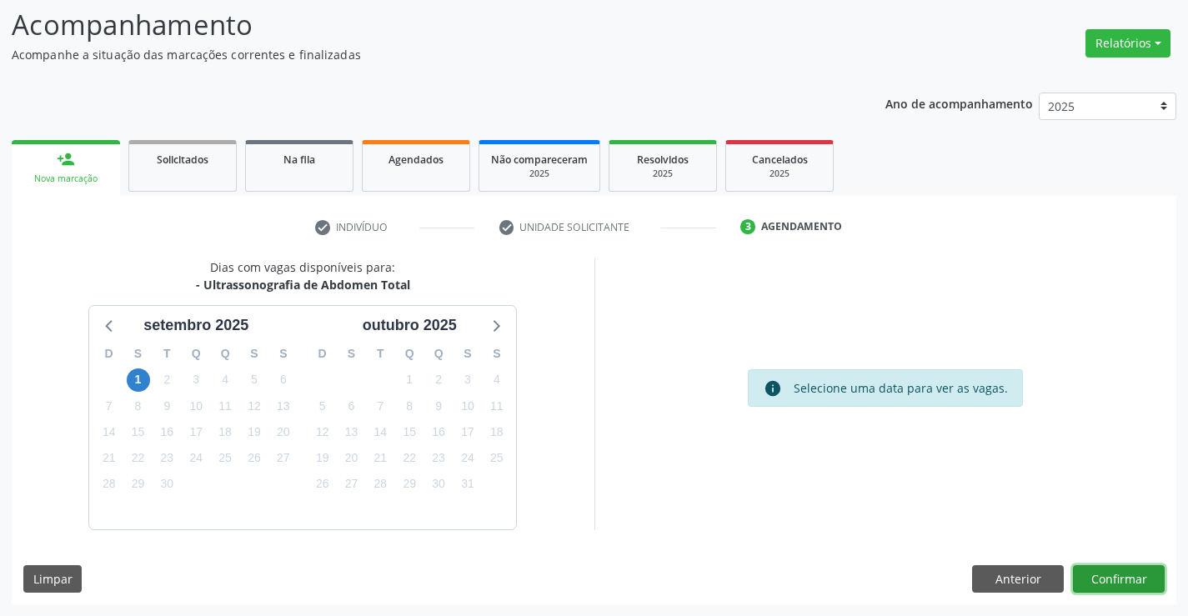
click at [1114, 583] on button "Confirmar" at bounding box center [1119, 579] width 92 height 28
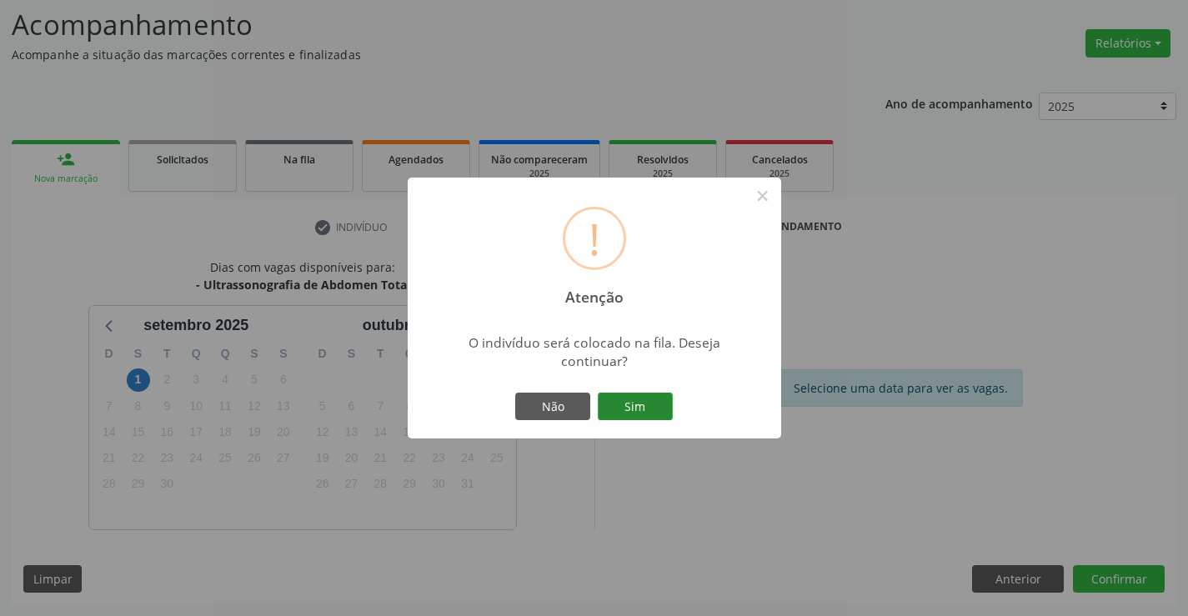
click at [662, 400] on button "Sim" at bounding box center [635, 407] width 75 height 28
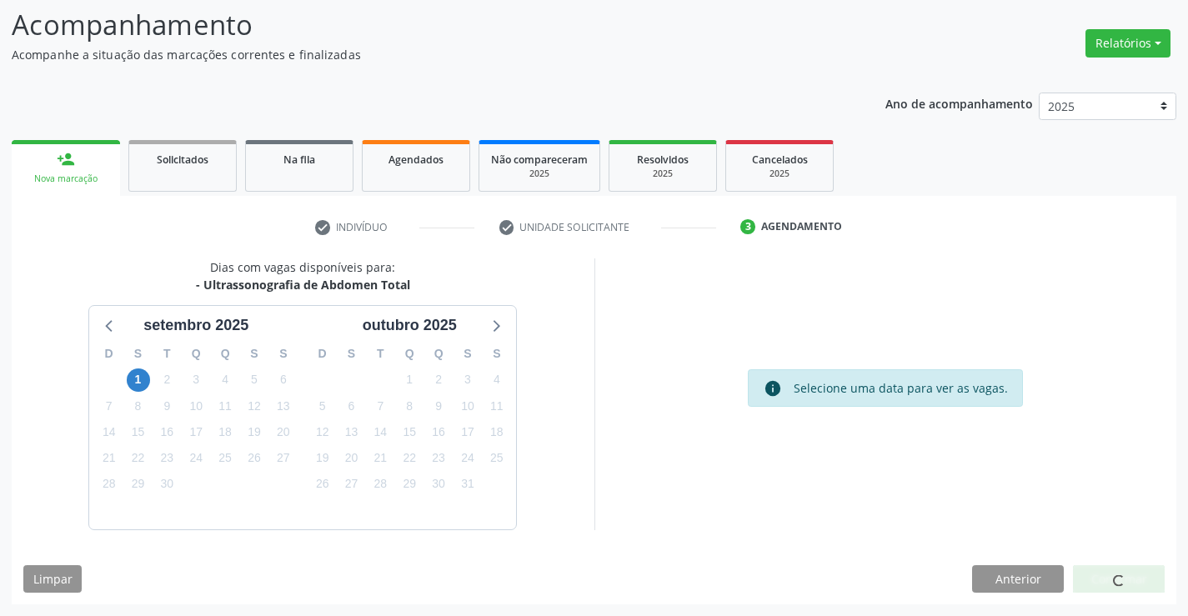
scroll to position [0, 0]
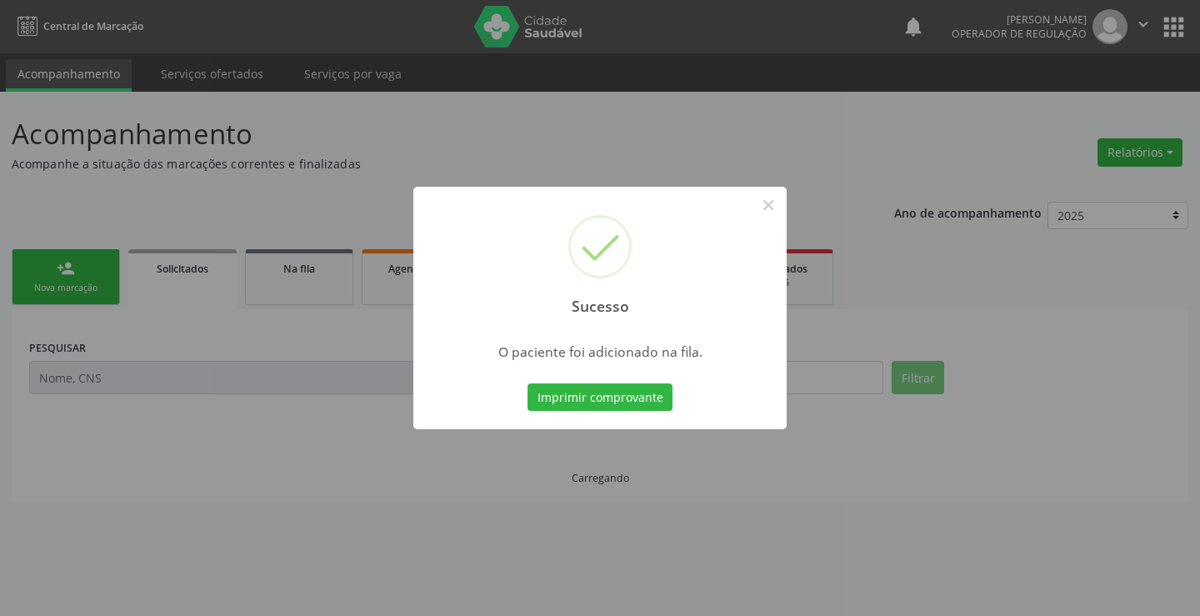
click at [528, 383] on button "Imprimir comprovante" at bounding box center [600, 397] width 145 height 28
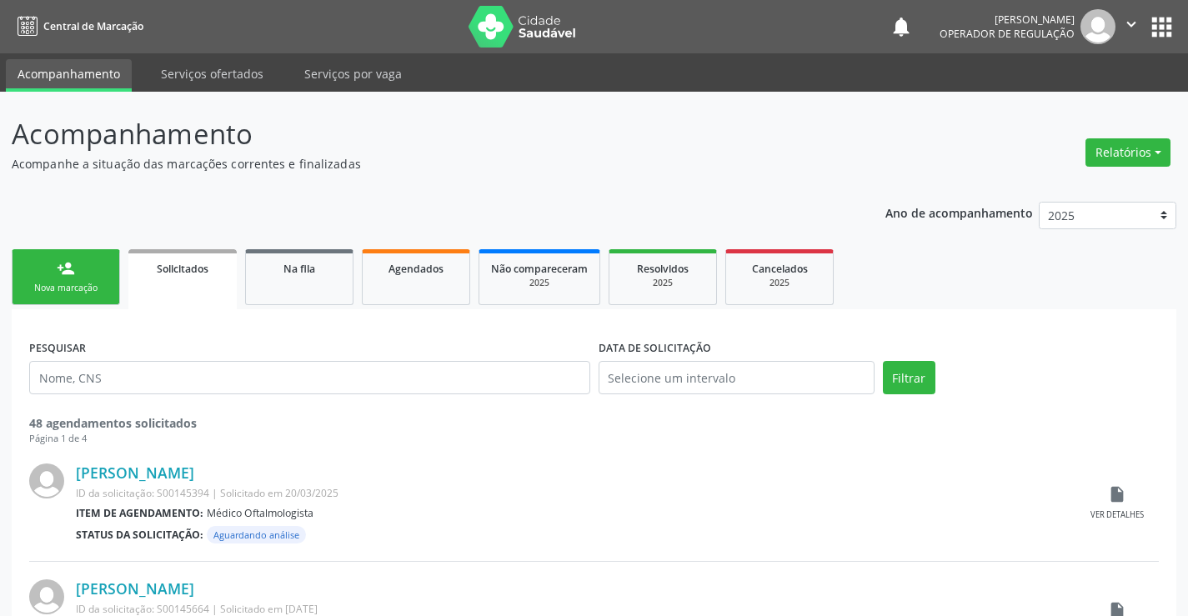
click at [89, 264] on link "person_add Nova marcação" at bounding box center [66, 277] width 108 height 56
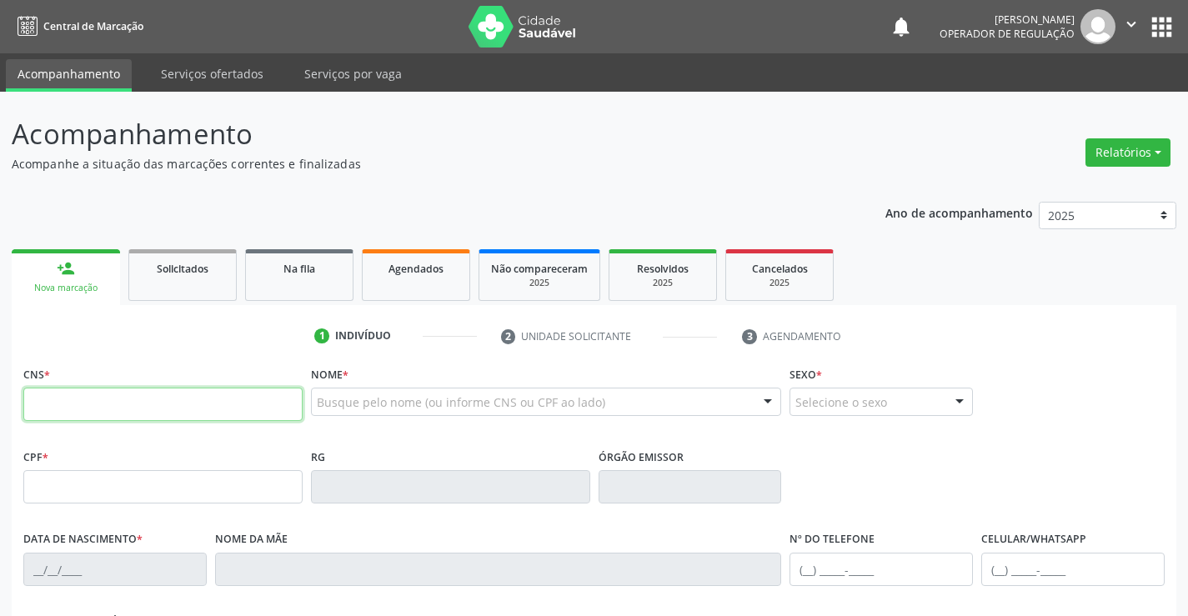
click at [153, 408] on input "text" at bounding box center [162, 404] width 279 height 33
click at [158, 409] on input "text" at bounding box center [162, 404] width 279 height 33
type input "700 5099 8673 2654"
type input "059.451.715-06"
type input "[DATE]"
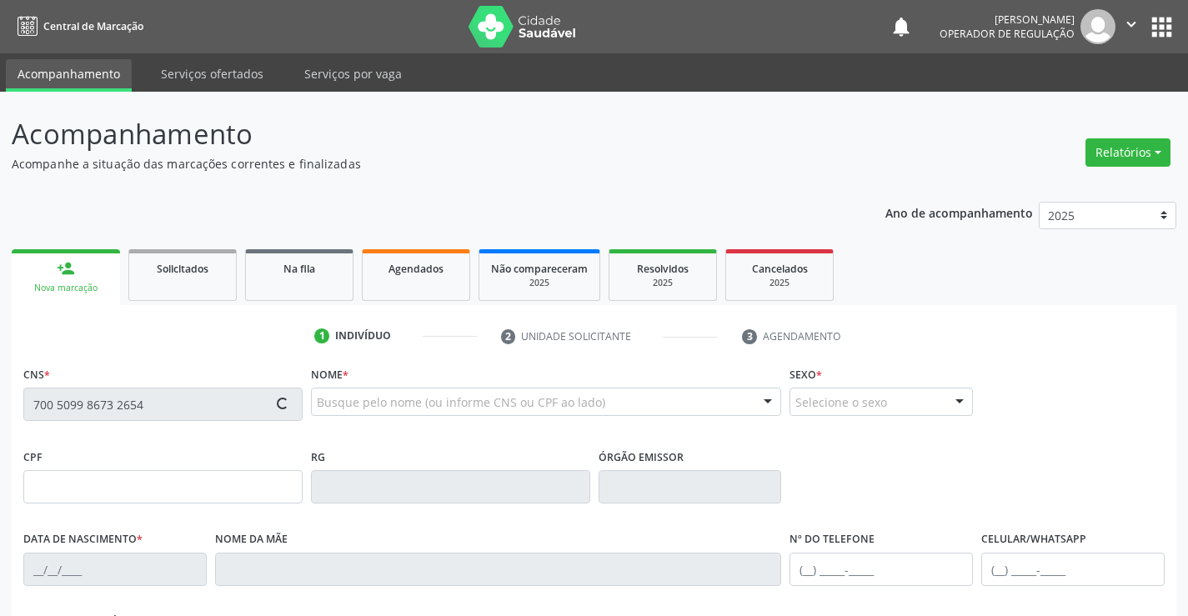
type input "[PHONE_NUMBER]"
type input "S/N"
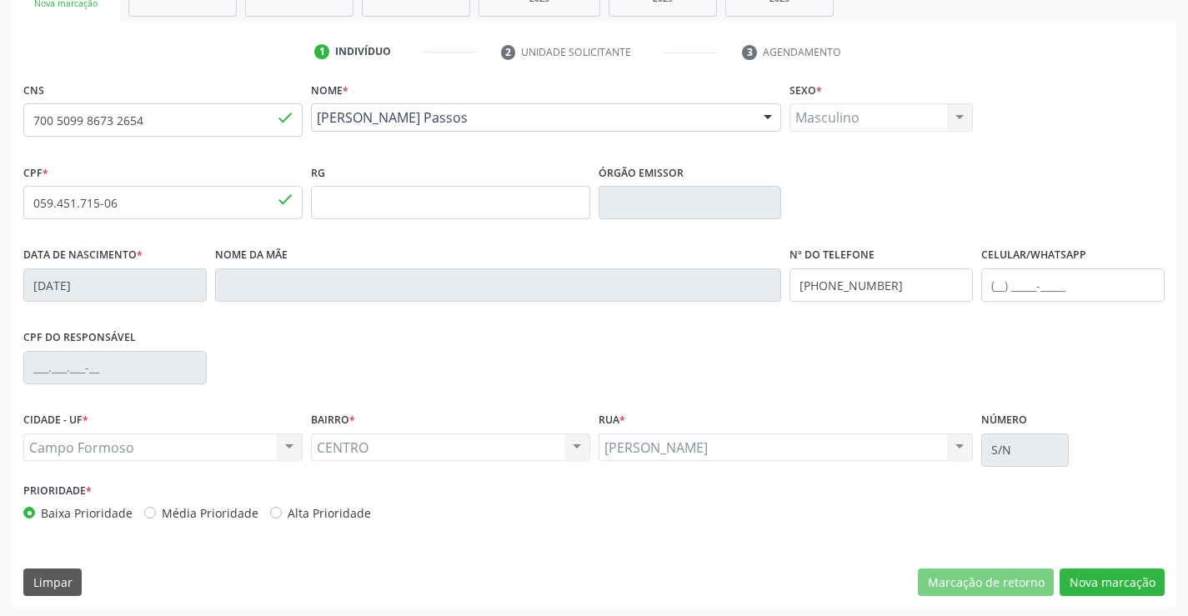
scroll to position [288, 0]
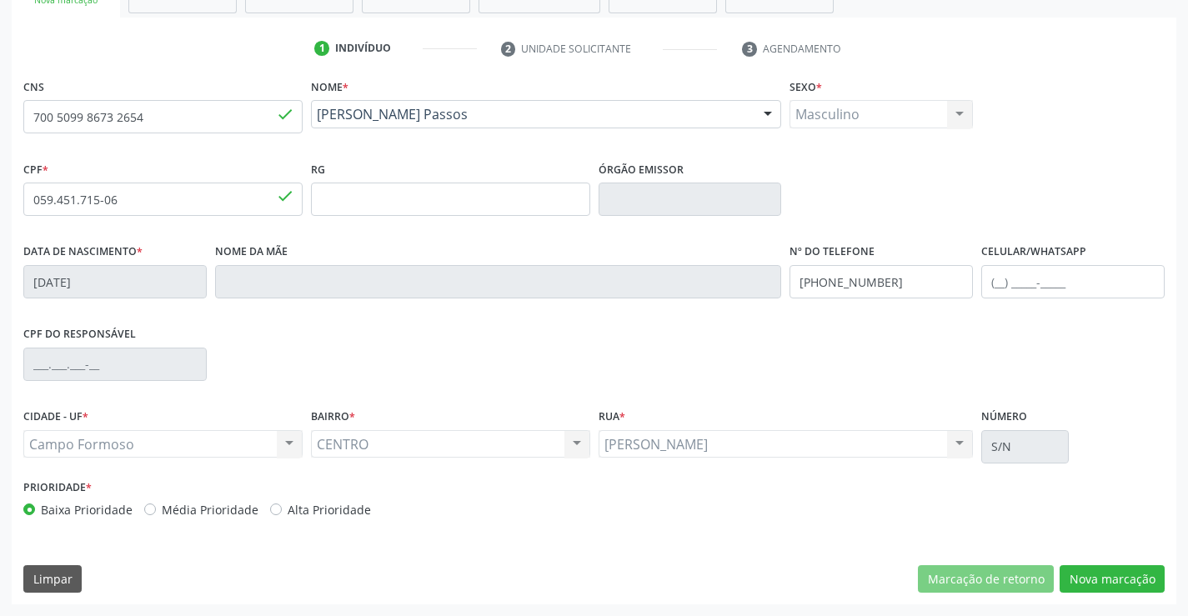
click at [943, 117] on div "Masculino Masculino Feminino Nenhum resultado encontrado para: " " Não há nenhu…" at bounding box center [880, 114] width 183 height 28
click at [1134, 580] on button "Nova marcação" at bounding box center [1111, 579] width 105 height 28
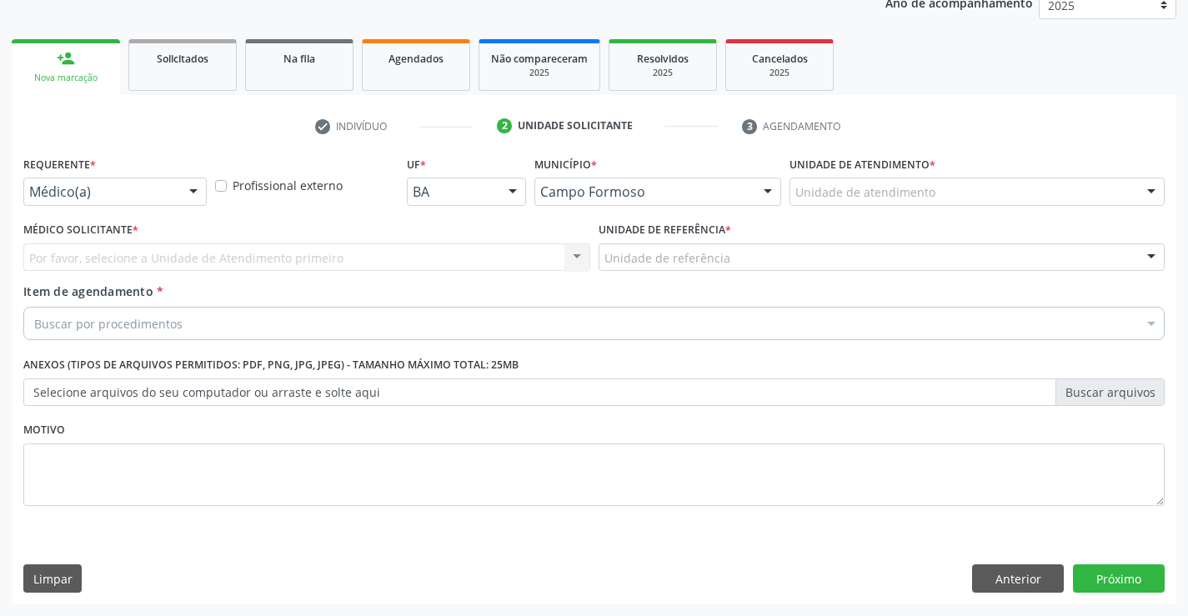
scroll to position [210, 0]
click at [1043, 571] on button "Anterior" at bounding box center [1018, 578] width 92 height 28
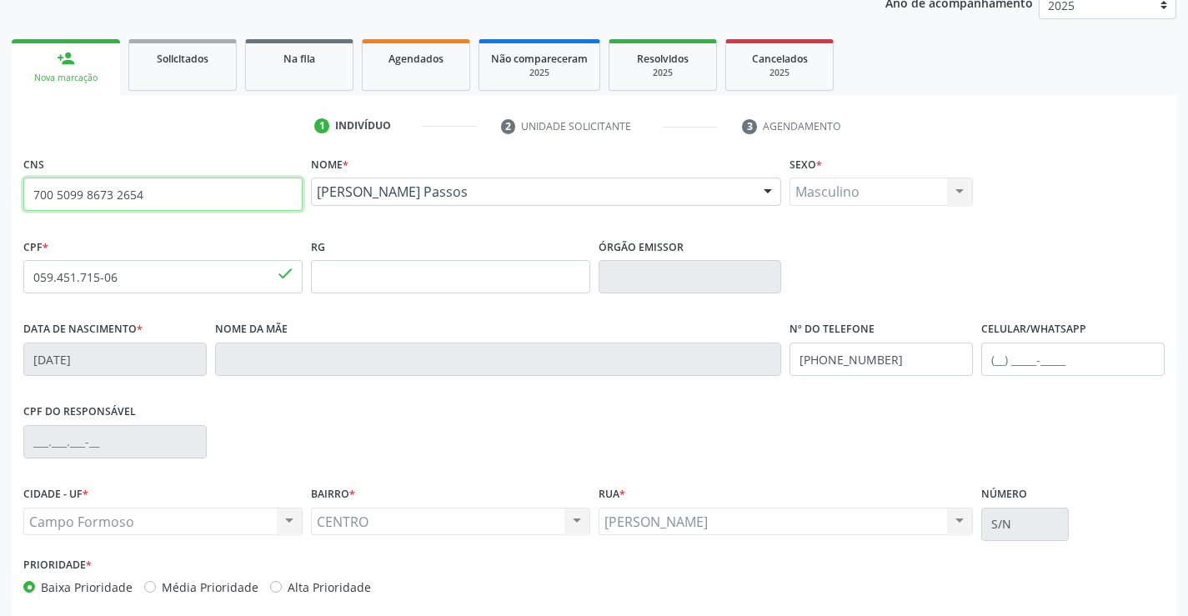
click at [208, 197] on input "700 5099 8673 2654" at bounding box center [162, 194] width 279 height 33
click at [312, 55] on span "Na fila" at bounding box center [299, 59] width 32 height 14
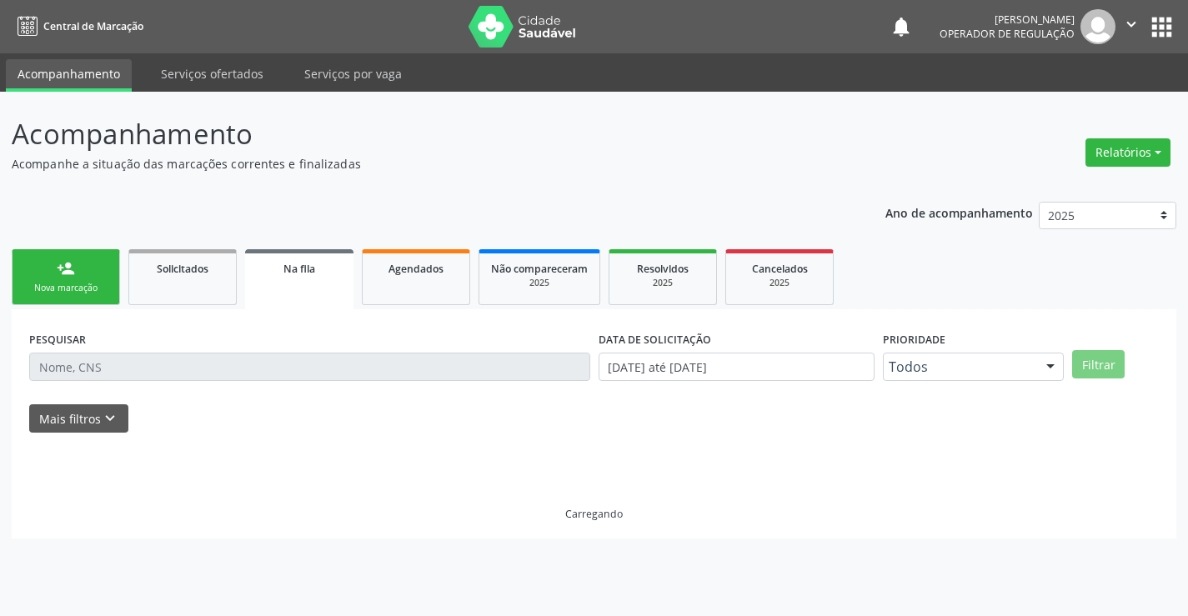
scroll to position [0, 0]
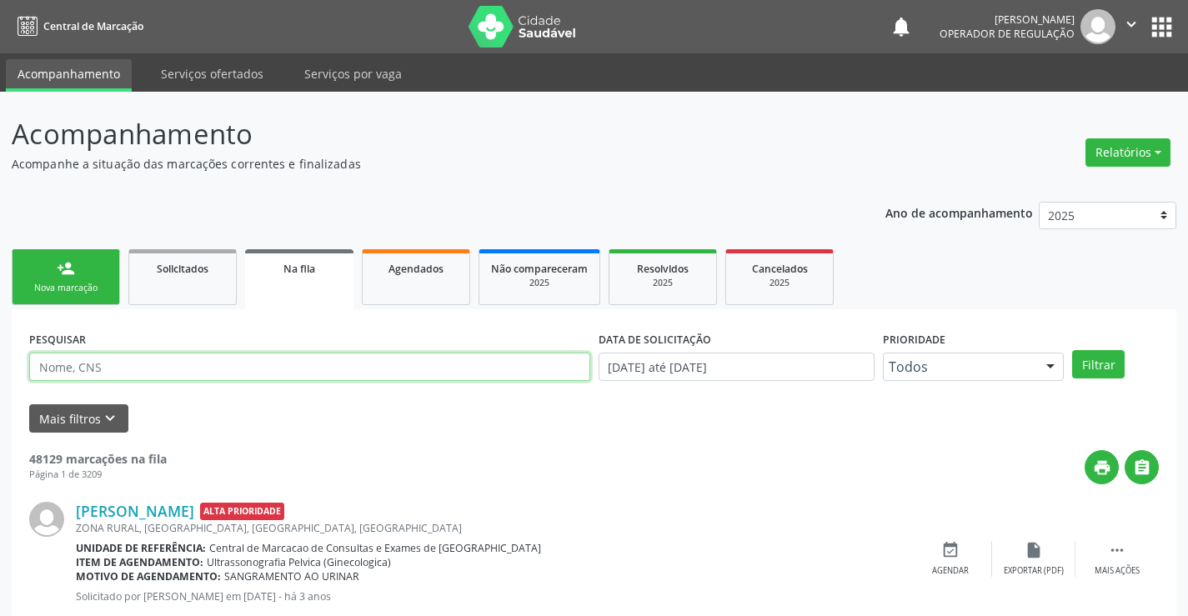
click at [165, 373] on input "text" at bounding box center [309, 367] width 561 height 28
paste input "700 5099 8673 2654"
type input "700 5099 8673 2654"
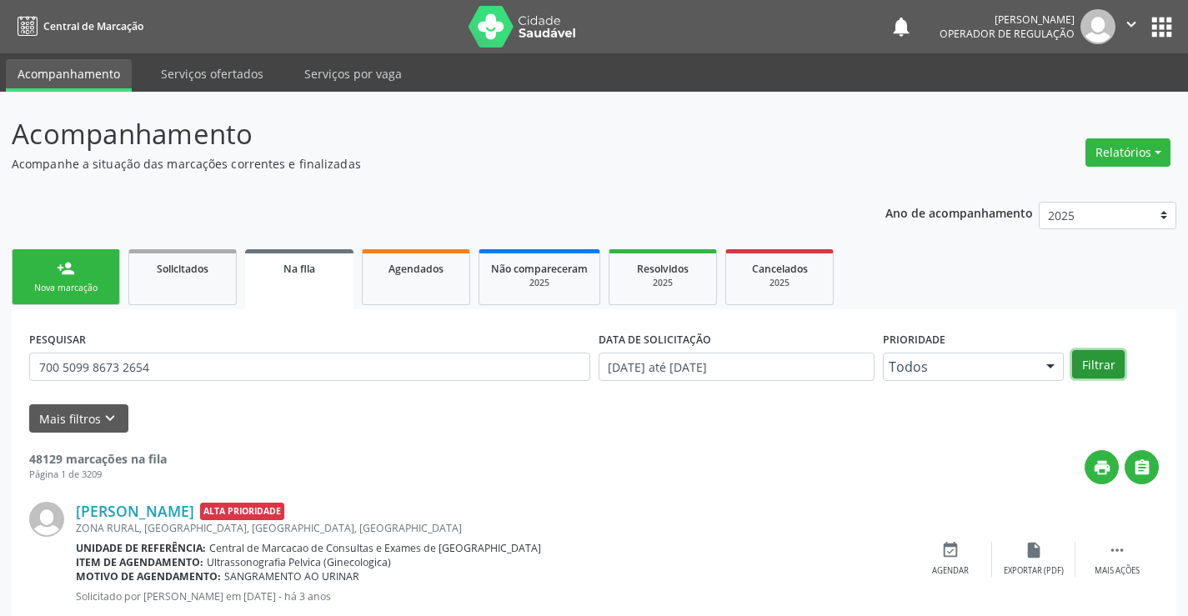
click at [1091, 360] on button "Filtrar" at bounding box center [1098, 364] width 53 height 28
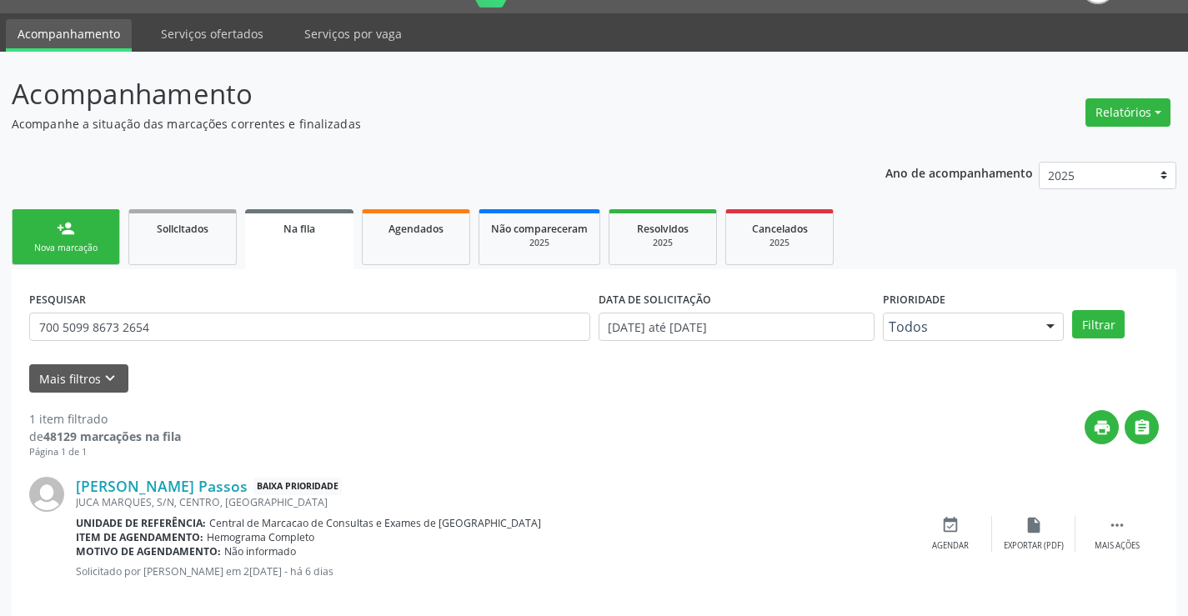
scroll to position [61, 0]
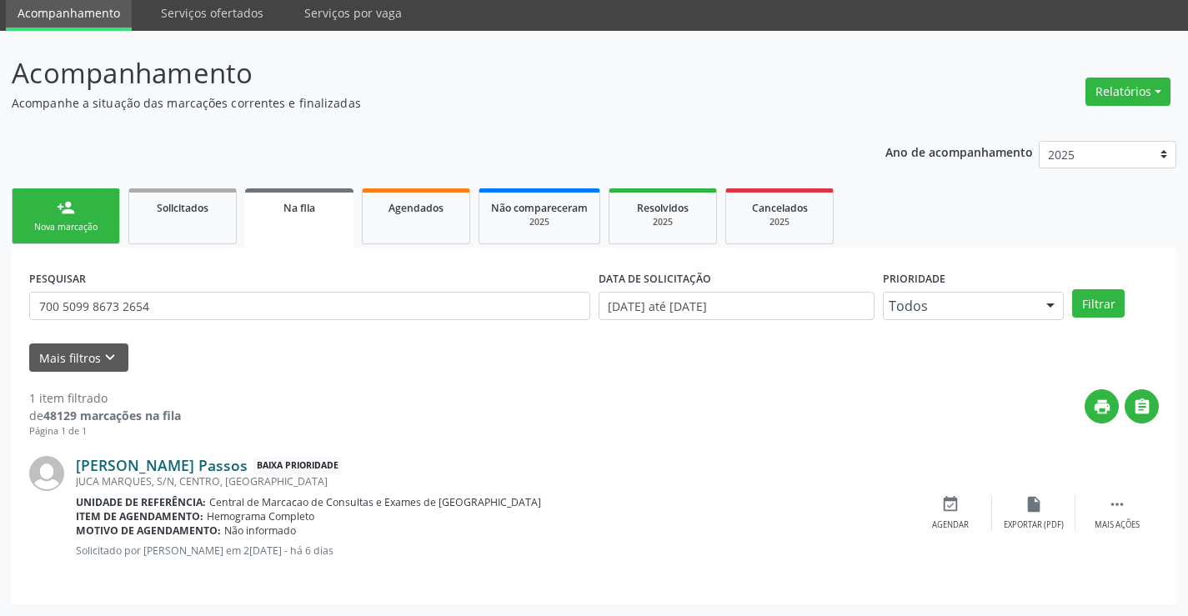
click at [178, 462] on link "[PERSON_NAME] Passos" at bounding box center [162, 465] width 172 height 18
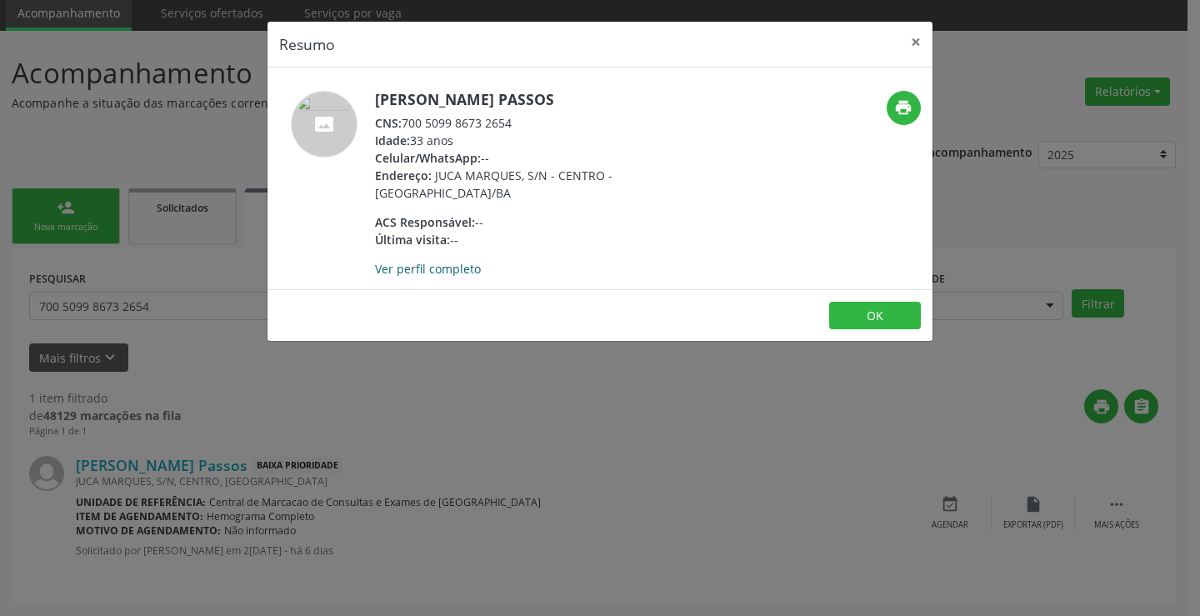
click at [433, 266] on link "Ver perfil completo" at bounding box center [428, 269] width 106 height 16
click at [912, 37] on button "×" at bounding box center [915, 42] width 33 height 41
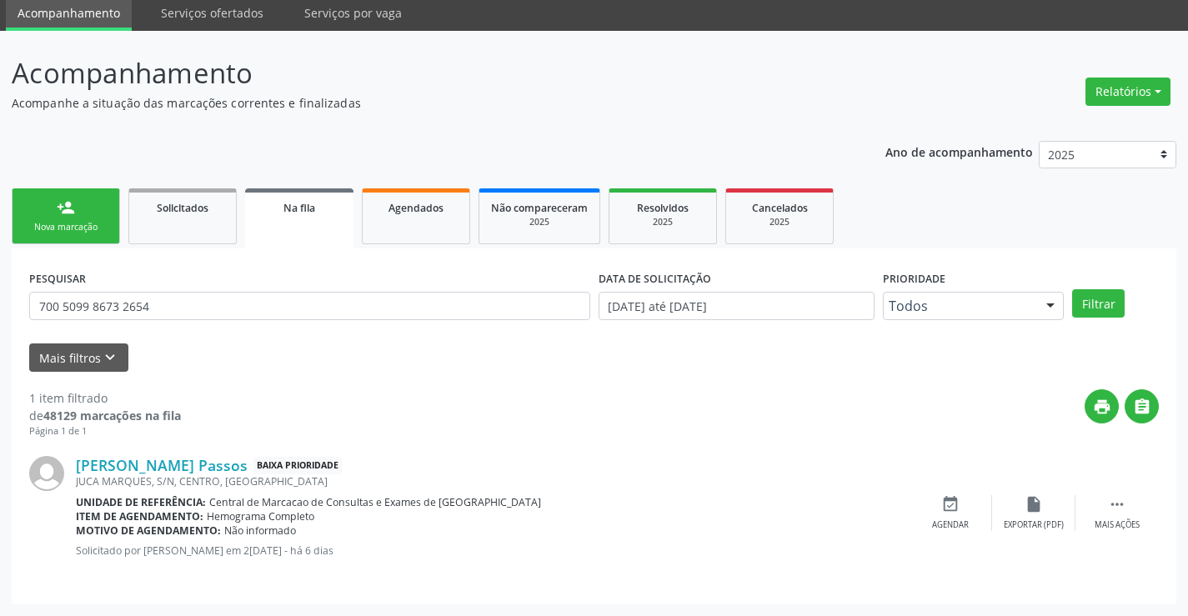
click at [21, 210] on link "person_add Nova marcação" at bounding box center [66, 216] width 108 height 56
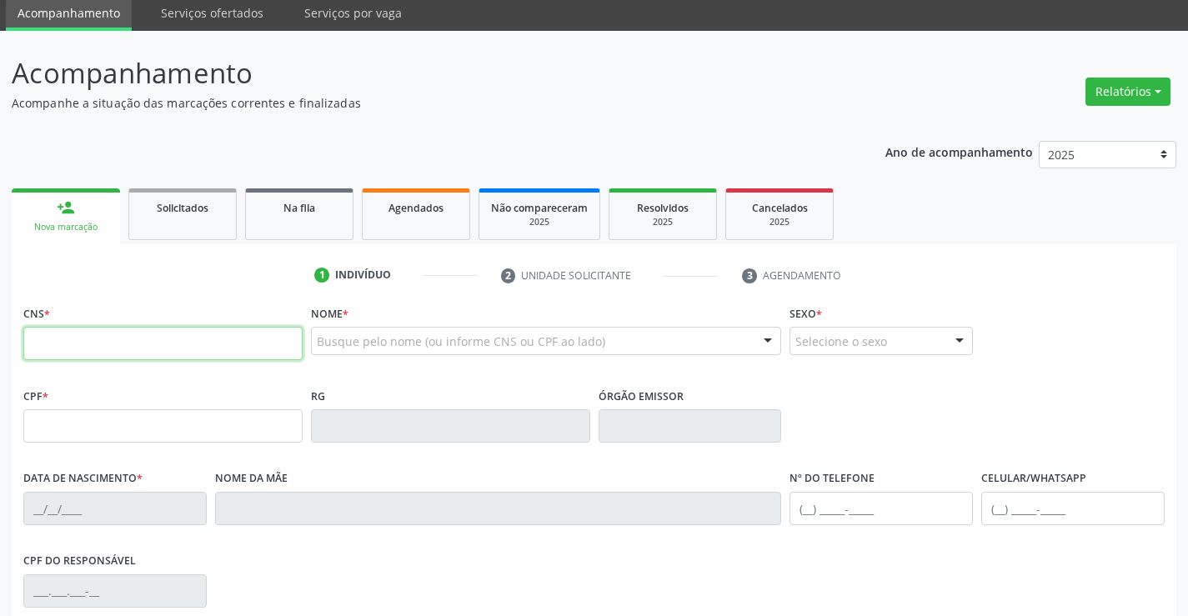
click at [99, 345] on input "text" at bounding box center [162, 343] width 279 height 33
paste input "700 5099 8673 2654"
type input "700 5099 8673 2654"
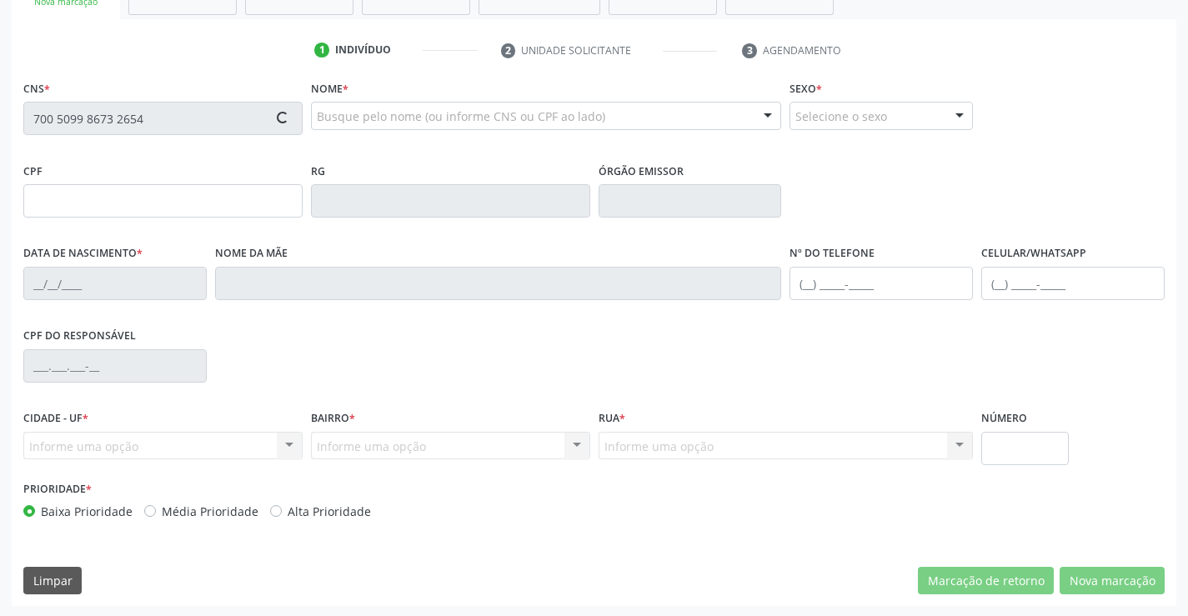
scroll to position [288, 0]
type input "059.451.715-06"
type input "[DATE]"
type input "[PHONE_NUMBER]"
type input "S/N"
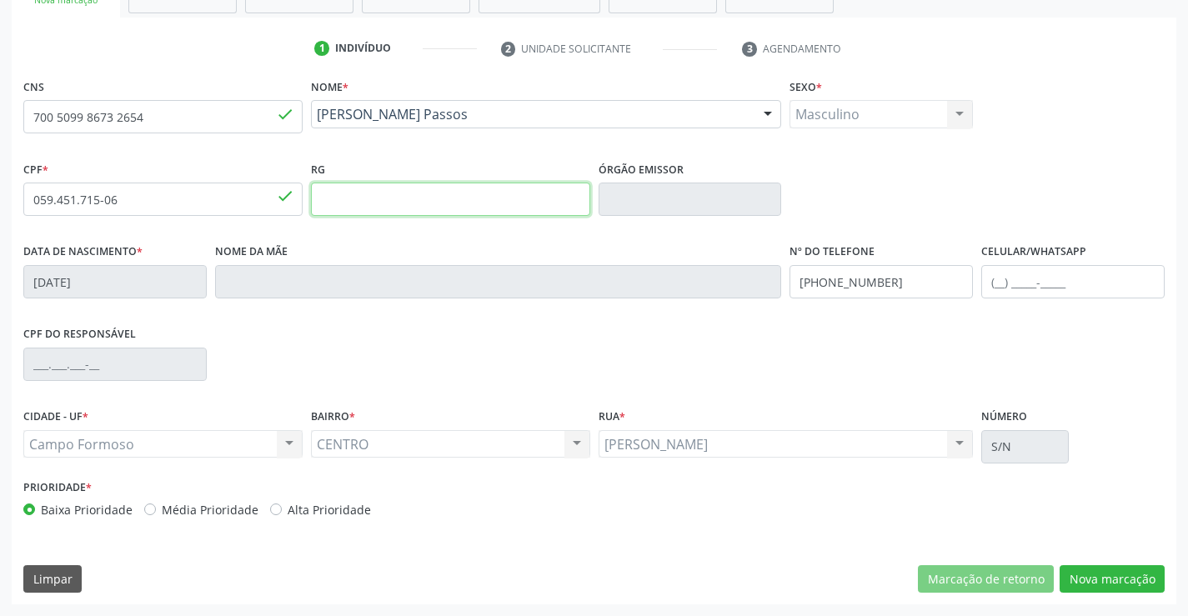
click at [449, 200] on input "text" at bounding box center [450, 199] width 279 height 33
click at [580, 263] on div "Nome da mãe" at bounding box center [498, 268] width 567 height 59
click at [486, 198] on input "text" at bounding box center [450, 199] width 279 height 33
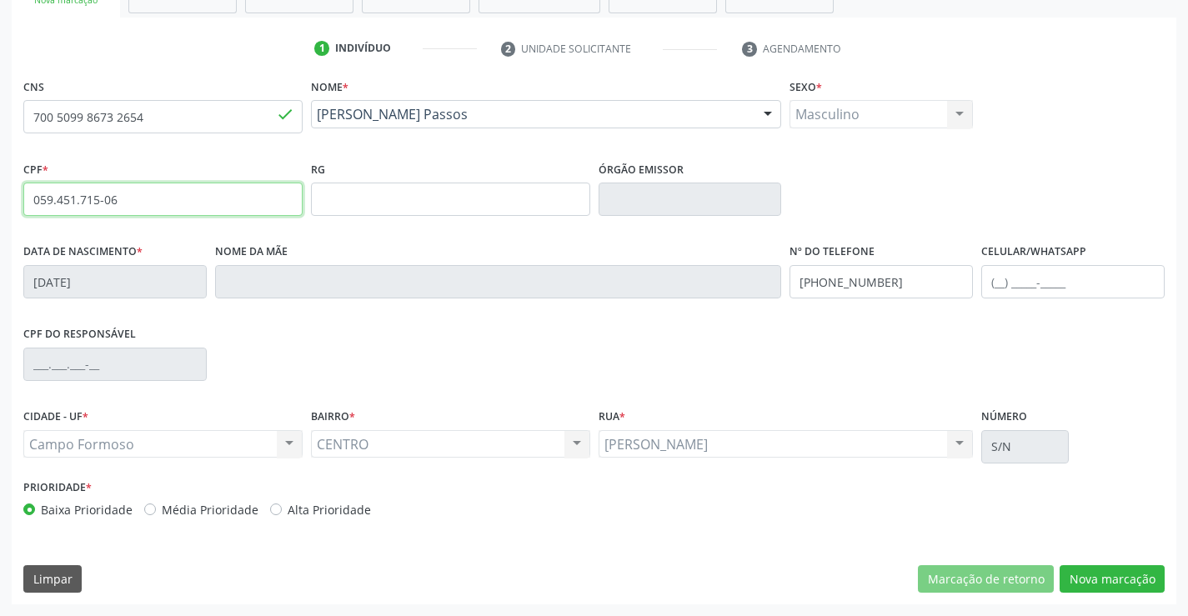
click at [261, 203] on input "059.451.715-06" at bounding box center [162, 199] width 279 height 33
drag, startPoint x: 255, startPoint y: 208, endPoint x: 388, endPoint y: 236, distance: 135.5
click at [255, 209] on input "059.451.715-06" at bounding box center [162, 199] width 279 height 33
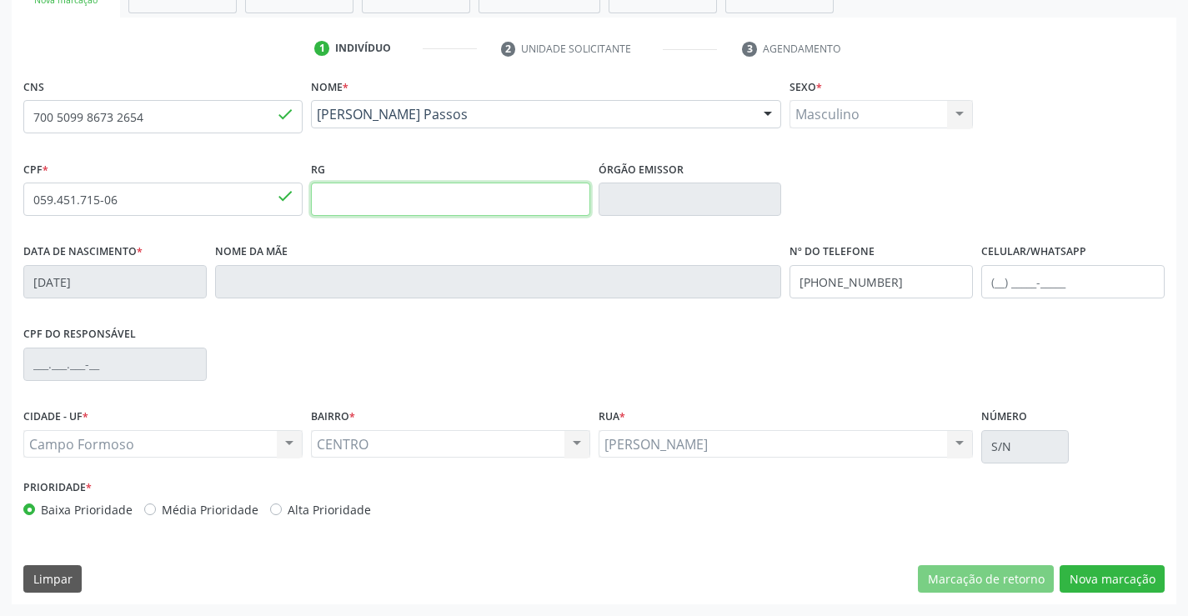
click at [522, 211] on input "text" at bounding box center [450, 199] width 279 height 33
drag, startPoint x: 776, startPoint y: 146, endPoint x: 761, endPoint y: 168, distance: 27.0
click at [776, 146] on div "Nome * [PERSON_NAME] [PERSON_NAME] Passos CNS: 700 5099 8673 2654 CPF: 059.451.…" at bounding box center [546, 115] width 479 height 83
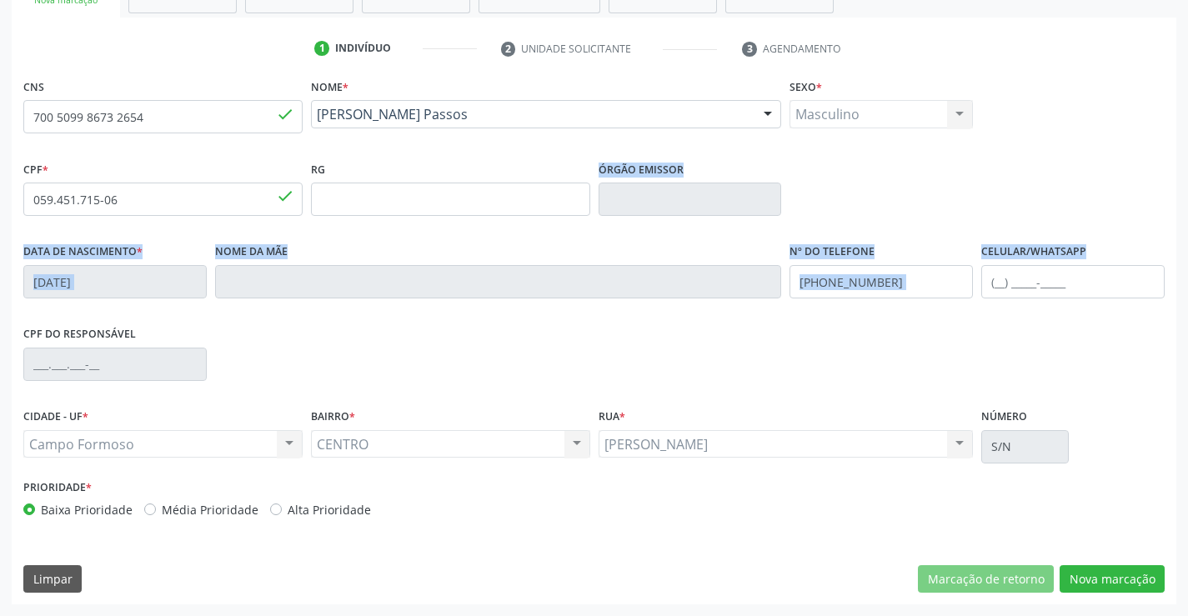
drag, startPoint x: 591, startPoint y: 168, endPoint x: 1021, endPoint y: 326, distance: 458.3
click at [1107, 271] on div "CNS 700 5099 8673 2654 done Nome * [PERSON_NAME] [PERSON_NAME] Passos CNS: 700 …" at bounding box center [593, 301] width 1141 height 455
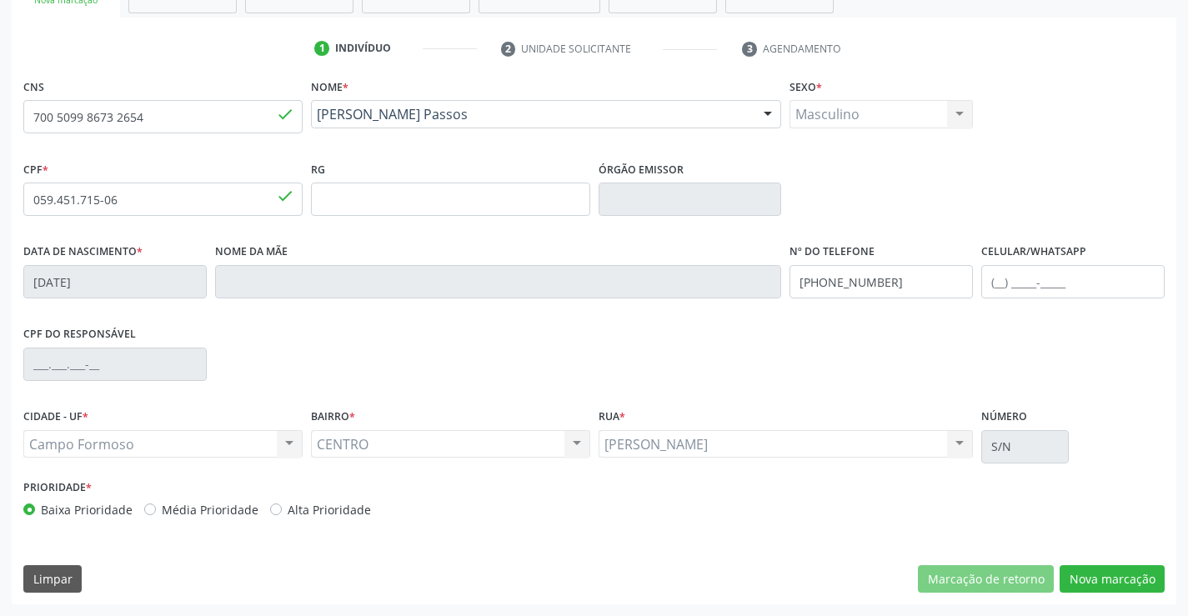
drag, startPoint x: 1028, startPoint y: 356, endPoint x: 1005, endPoint y: 318, distance: 43.7
click at [1026, 341] on div "CPF do responsável" at bounding box center [593, 363] width 1149 height 83
click at [658, 215] on div "Acompanhamento Acompanhe a situação das marcações correntes e finalizadas Relat…" at bounding box center [594, 210] width 1188 height 812
click at [681, 136] on div "[PERSON_NAME] Passos [PERSON_NAME] Passos CNS: 700 5099 8673 2654 CPF: 059.451.…" at bounding box center [546, 120] width 471 height 40
click at [192, 117] on input "700 5099 8673 2654" at bounding box center [162, 116] width 279 height 33
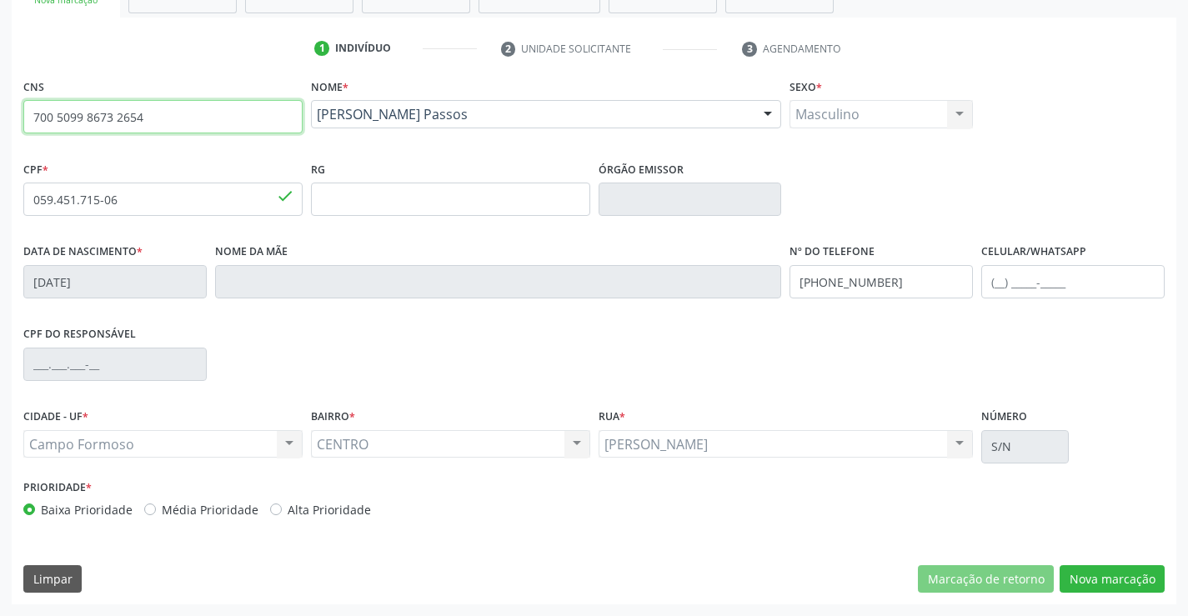
click at [189, 120] on input "700 5099 8673 2654" at bounding box center [162, 116] width 279 height 33
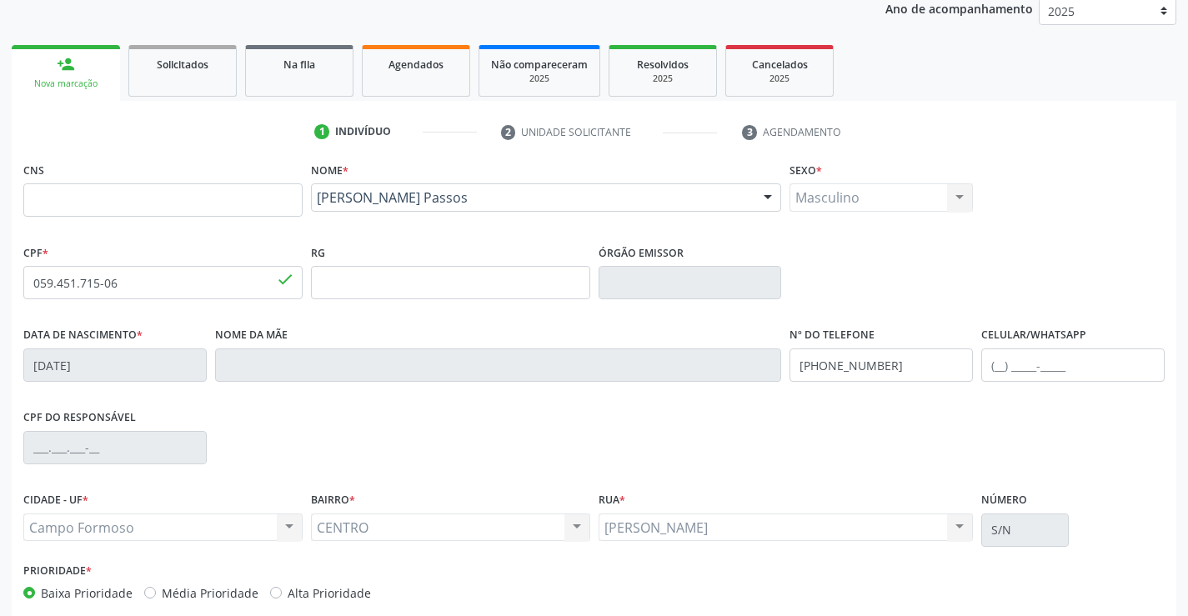
click at [445, 264] on div "RG" at bounding box center [450, 269] width 279 height 59
click at [442, 277] on input "text" at bounding box center [450, 282] width 279 height 33
click at [226, 208] on input "text" at bounding box center [162, 199] width 279 height 33
click at [226, 207] on input "text" at bounding box center [162, 199] width 279 height 33
